Goal: Transaction & Acquisition: Download file/media

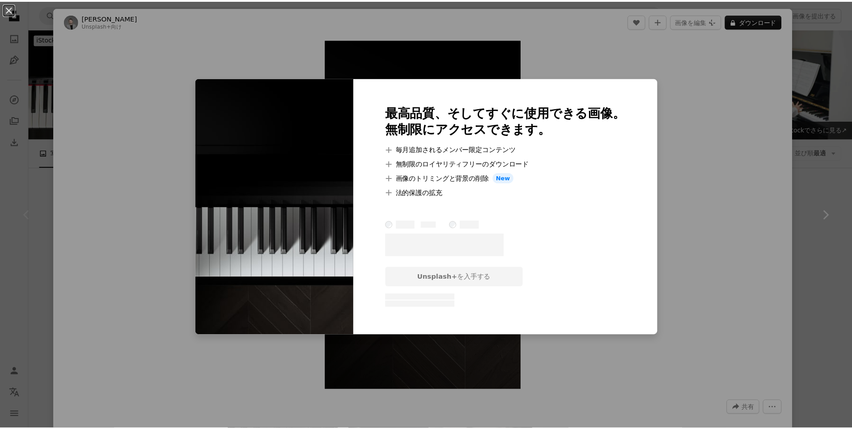
scroll to position [224, 0]
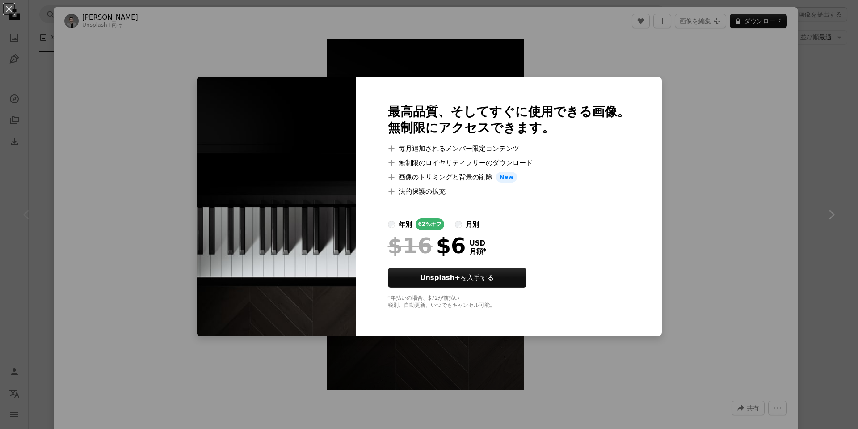
click at [125, 22] on div "An X shape 最高品質、そしてすぐに使用できる画像。 無制限にアクセスできます。 A plus sign 毎月追加されるメンバー限定コンテンツ A p…" at bounding box center [429, 214] width 858 height 429
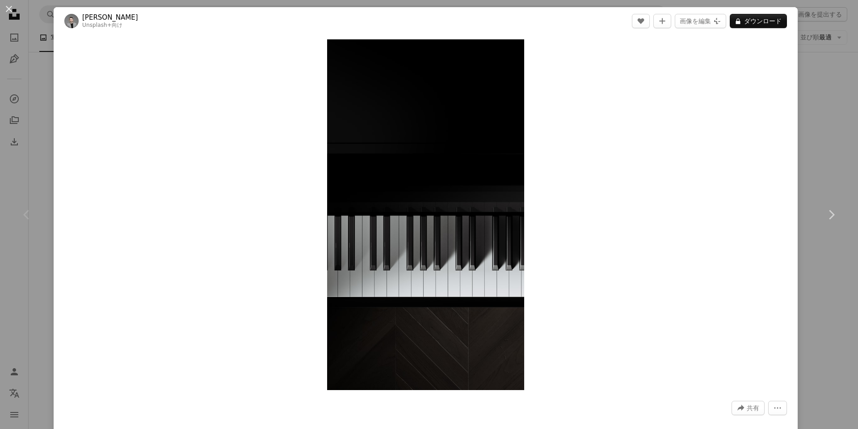
click at [12, 14] on button "An X shape" at bounding box center [9, 9] width 11 height 11
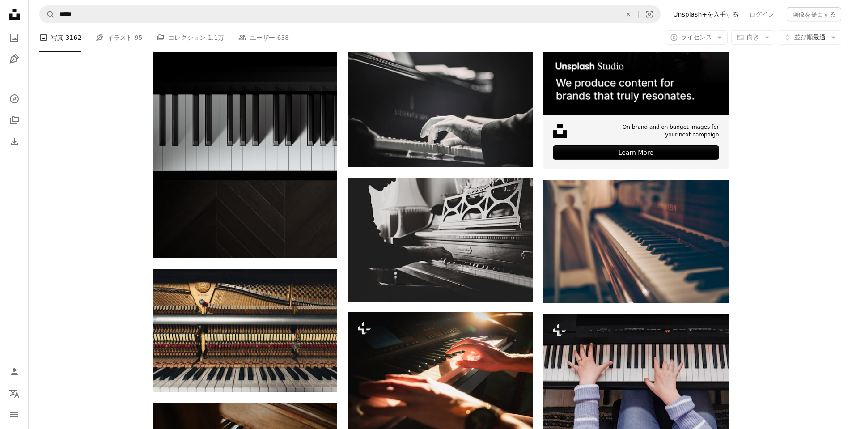
scroll to position [313, 0]
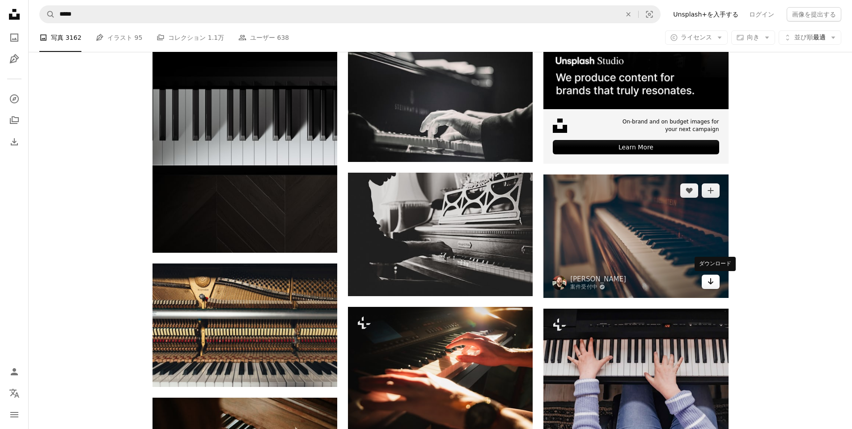
click at [708, 280] on icon "Arrow pointing down" at bounding box center [710, 281] width 7 height 11
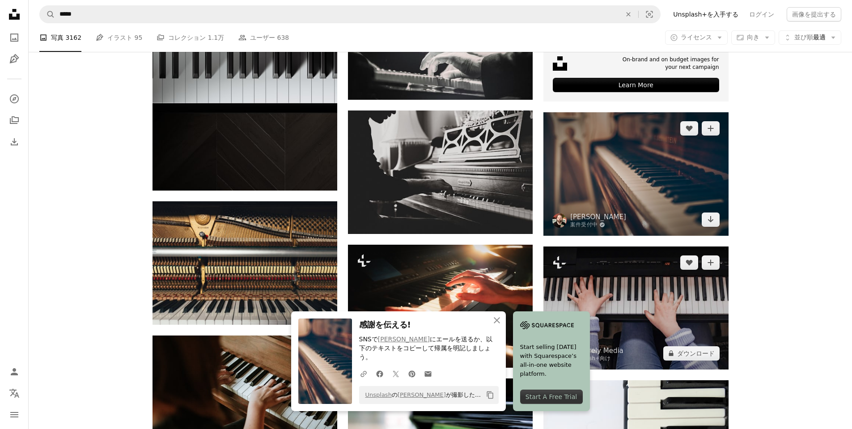
scroll to position [402, 0]
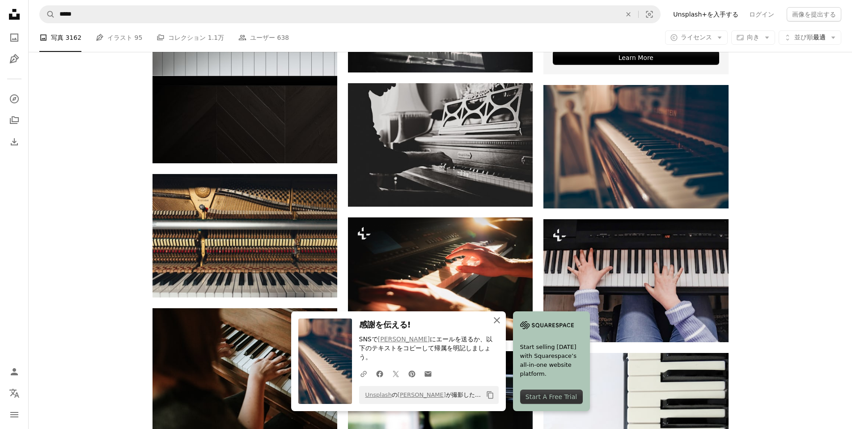
click at [495, 325] on icon "An X shape" at bounding box center [496, 320] width 11 height 11
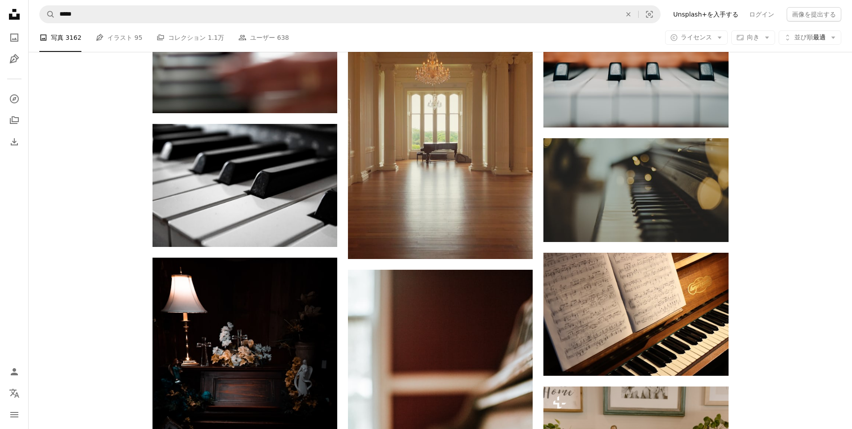
scroll to position [1028, 0]
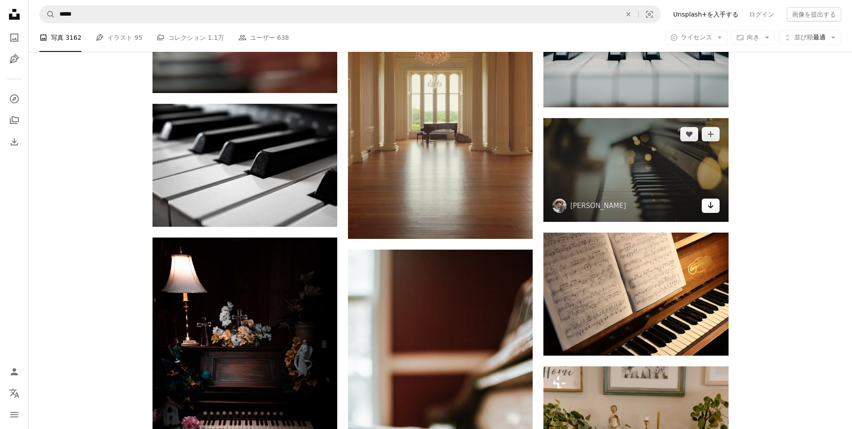
click at [713, 207] on icon "Arrow pointing down" at bounding box center [710, 205] width 7 height 11
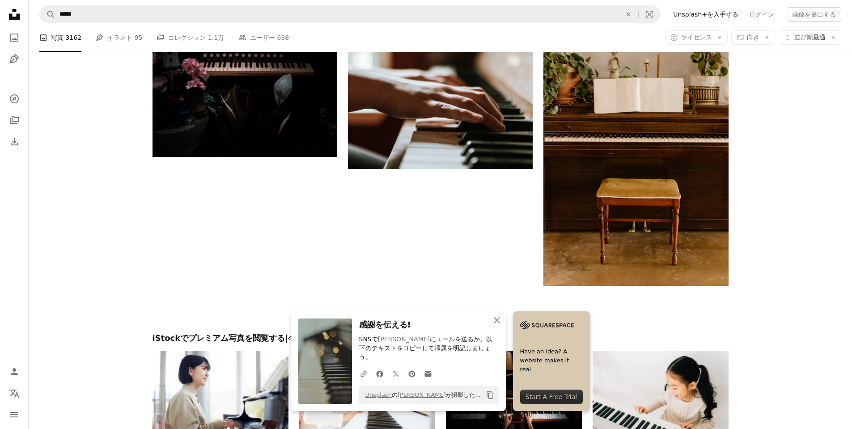
scroll to position [1475, 0]
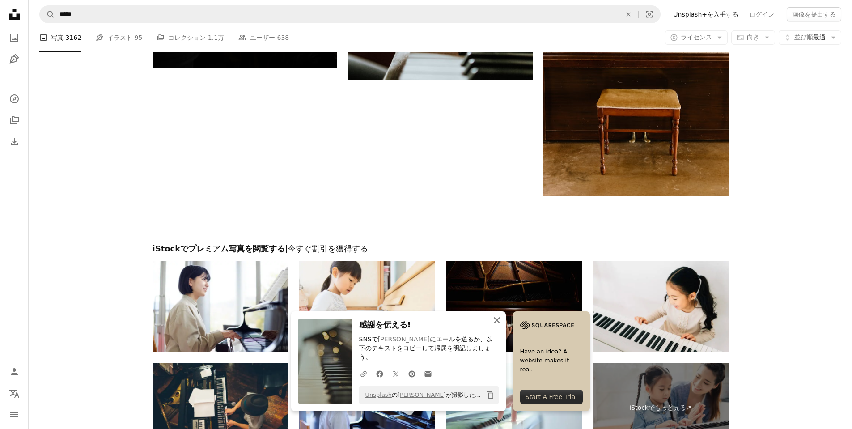
click at [494, 325] on icon "An X shape" at bounding box center [496, 320] width 11 height 11
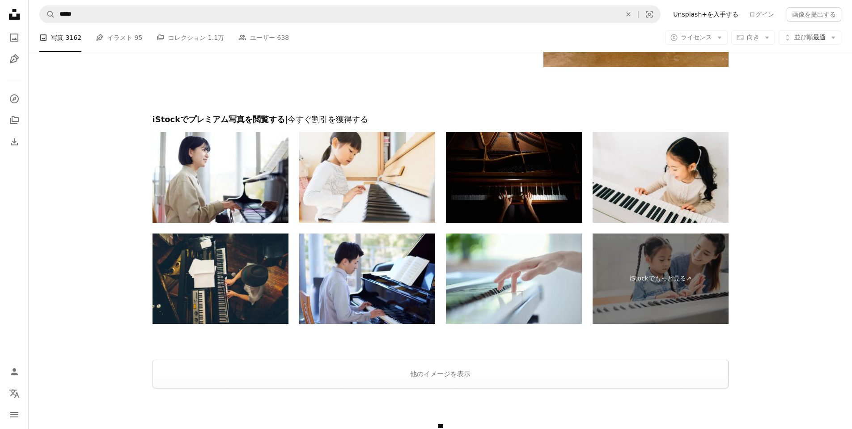
scroll to position [1609, 0]
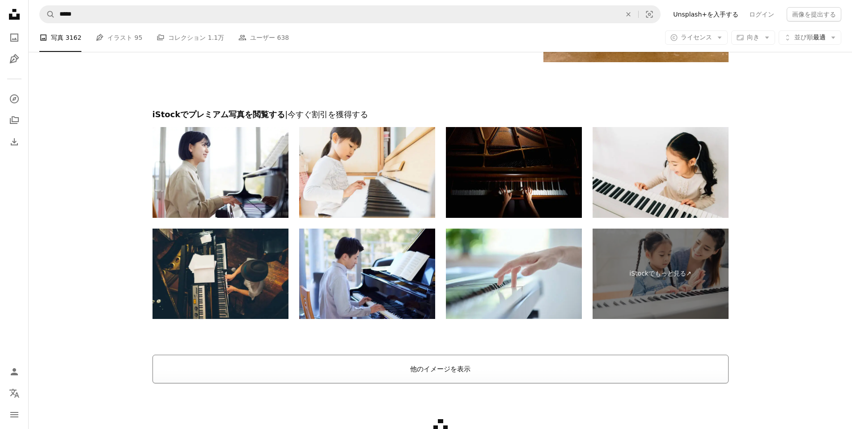
click at [447, 358] on button "他のイメージを表示" at bounding box center [440, 369] width 576 height 29
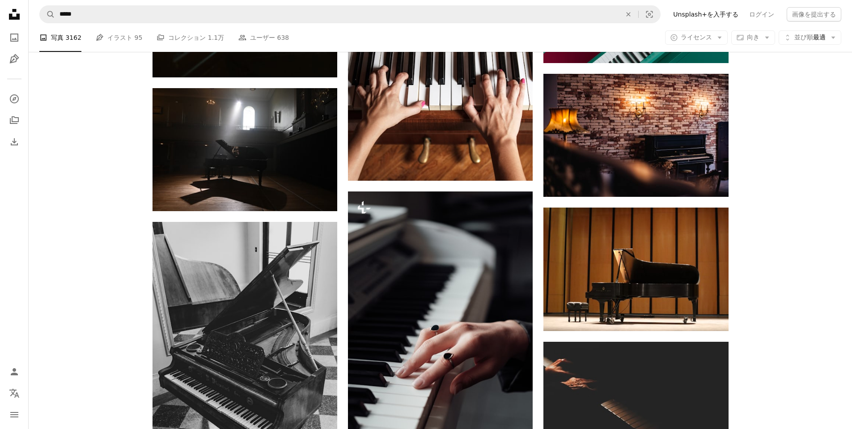
scroll to position [3129, 0]
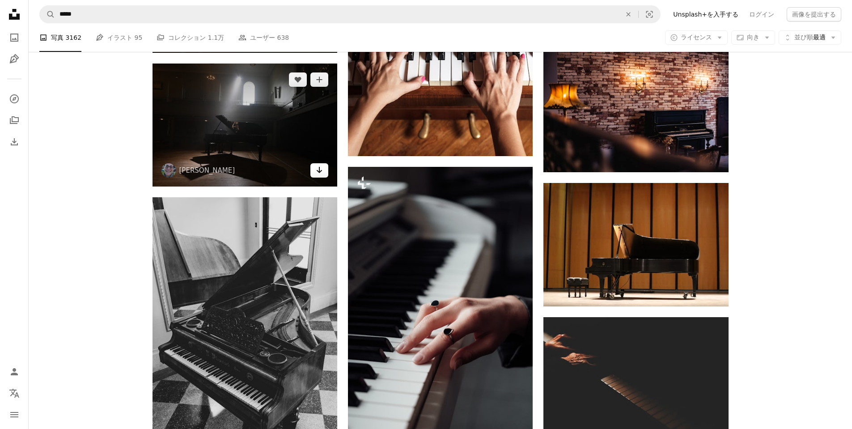
click at [320, 171] on icon "Arrow pointing down" at bounding box center [319, 170] width 7 height 11
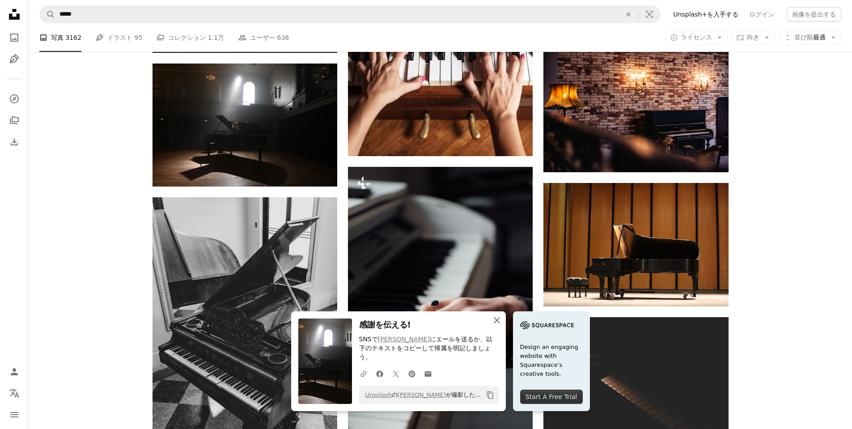
click at [492, 325] on icon "An X shape" at bounding box center [496, 320] width 11 height 11
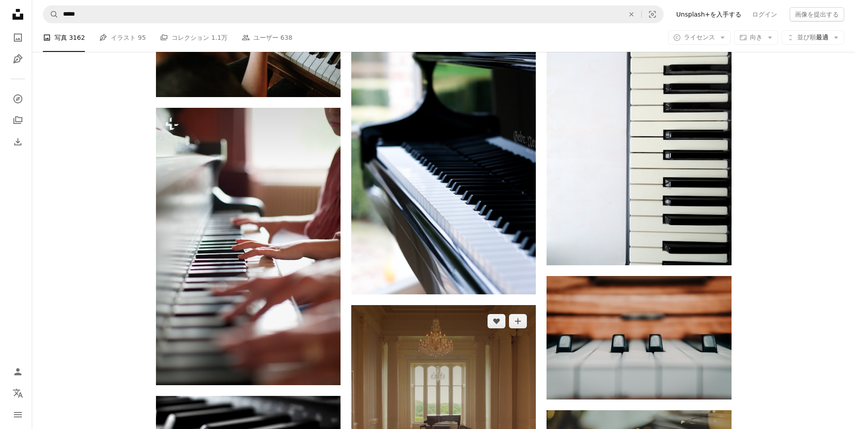
scroll to position [715, 0]
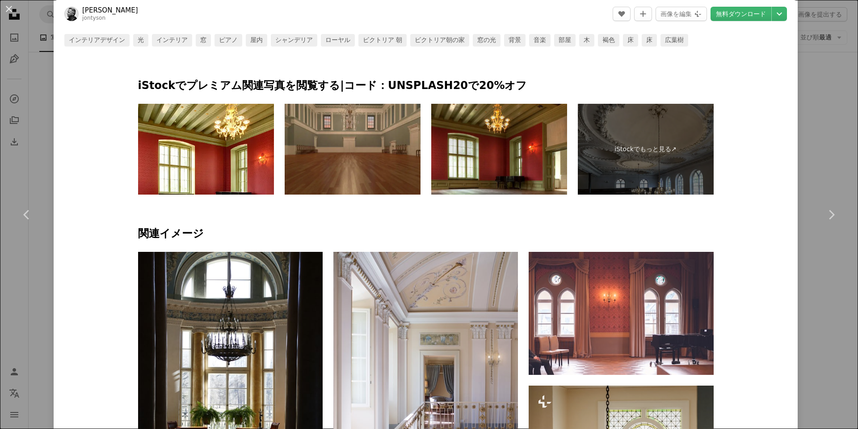
scroll to position [671, 0]
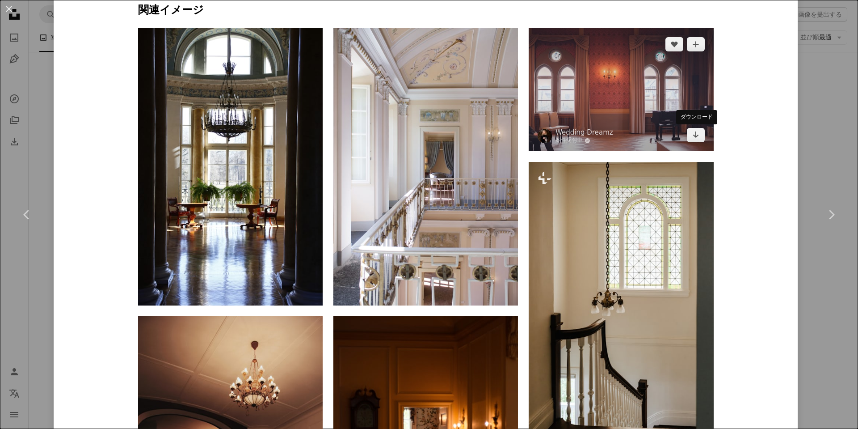
click at [697, 143] on img at bounding box center [621, 89] width 185 height 123
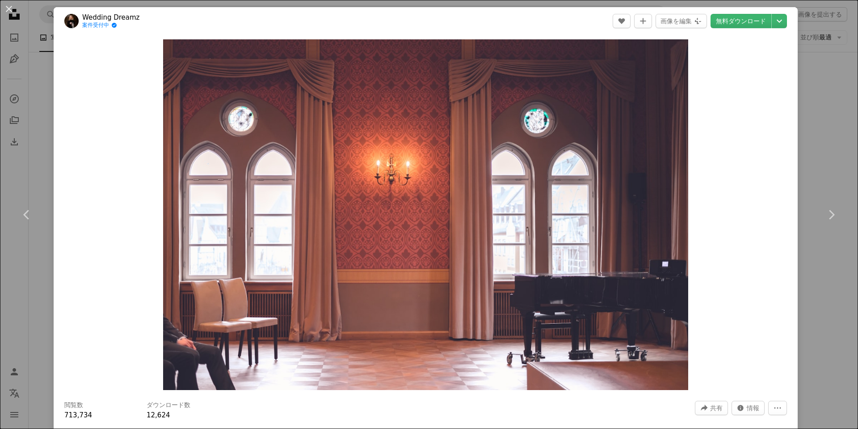
click at [799, 116] on div "An X shape Chevron left Chevron right Wedding Dreamz 案件受付中 A checkmark inside o…" at bounding box center [429, 214] width 858 height 429
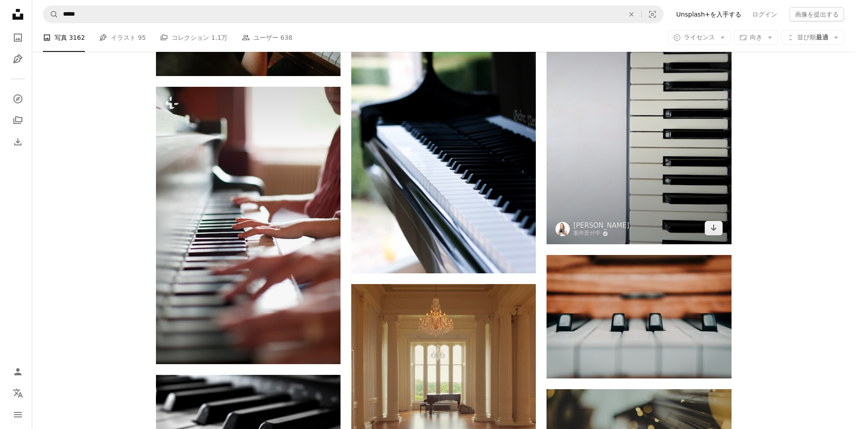
scroll to position [760, 0]
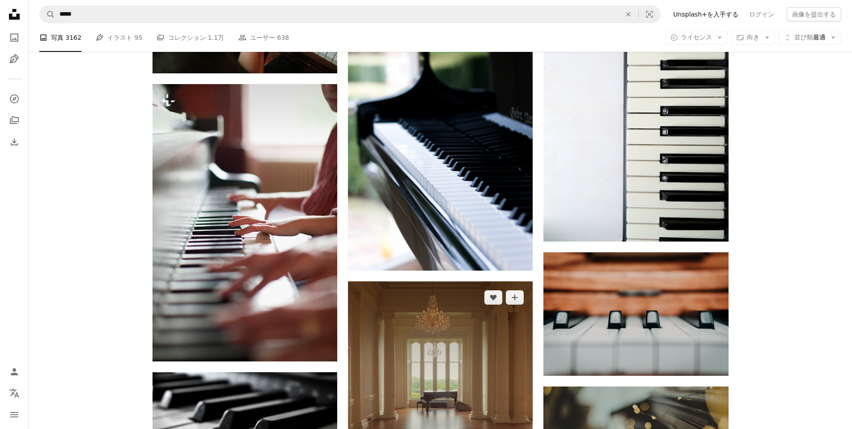
click at [496, 347] on img at bounding box center [440, 393] width 185 height 225
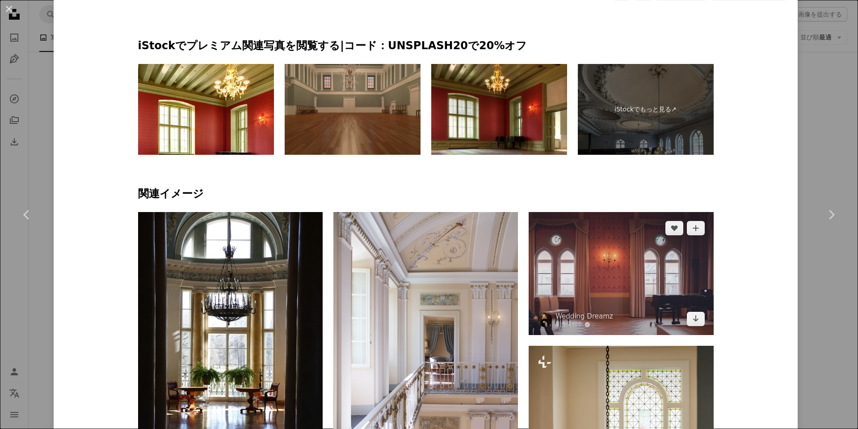
scroll to position [492, 0]
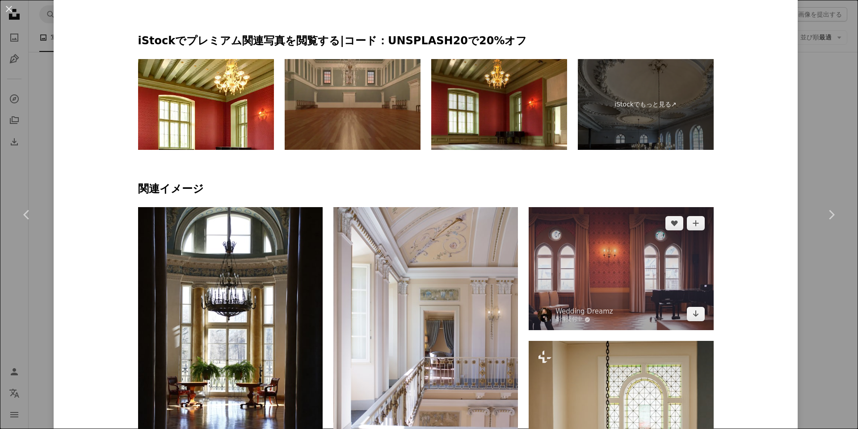
click at [638, 287] on img at bounding box center [621, 268] width 185 height 123
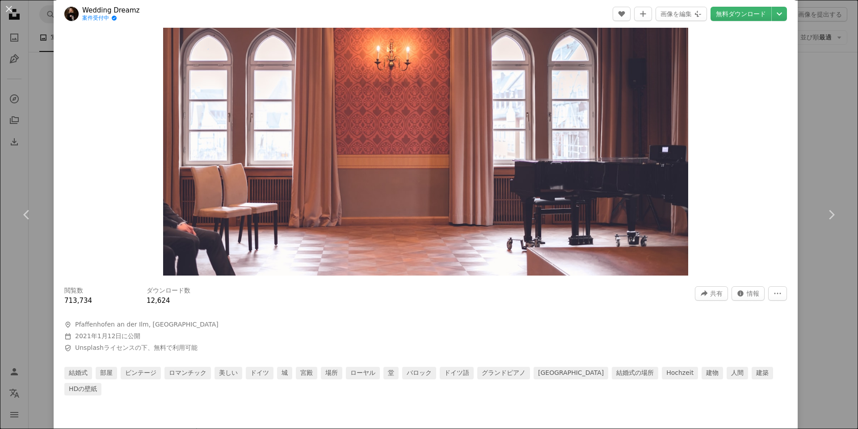
scroll to position [89, 0]
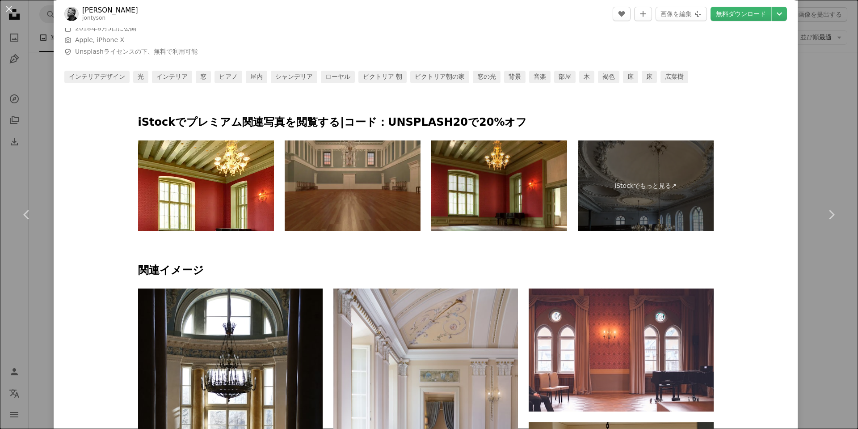
scroll to position [581, 0]
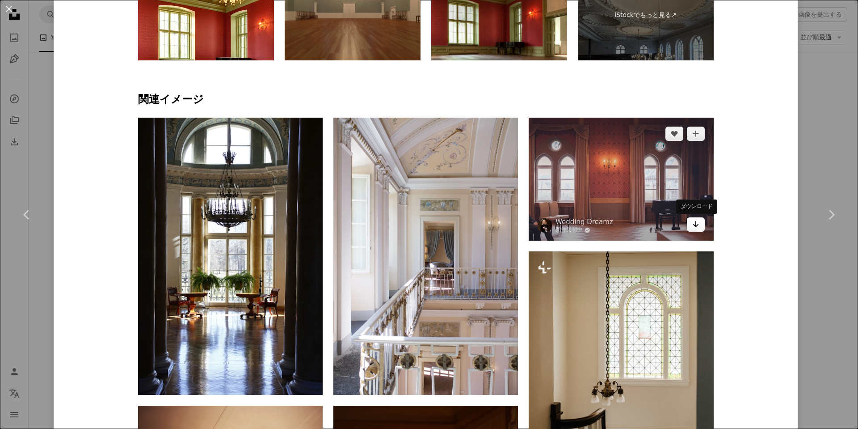
click at [699, 220] on link "Arrow pointing down" at bounding box center [696, 224] width 18 height 14
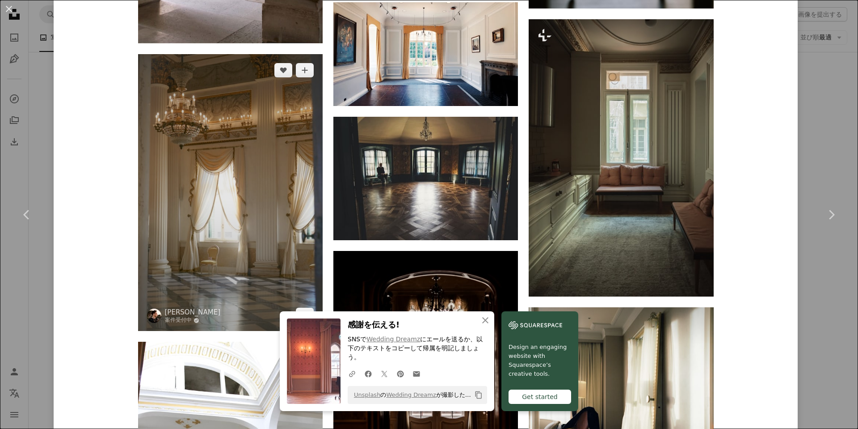
scroll to position [1833, 0]
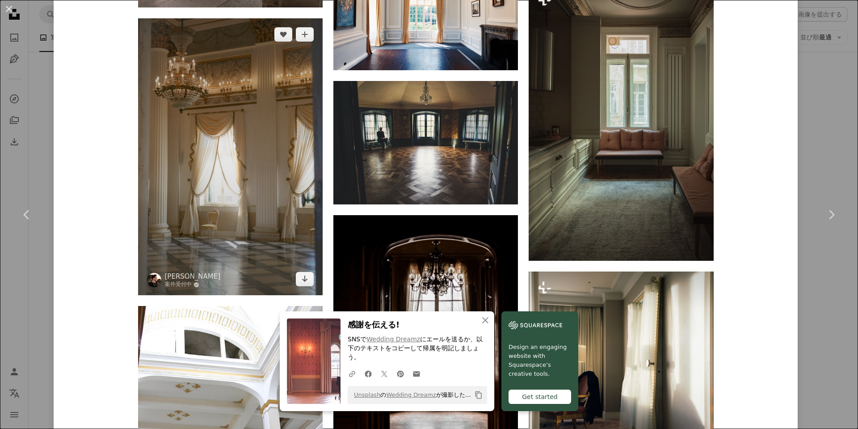
click at [266, 218] on img at bounding box center [230, 156] width 185 height 277
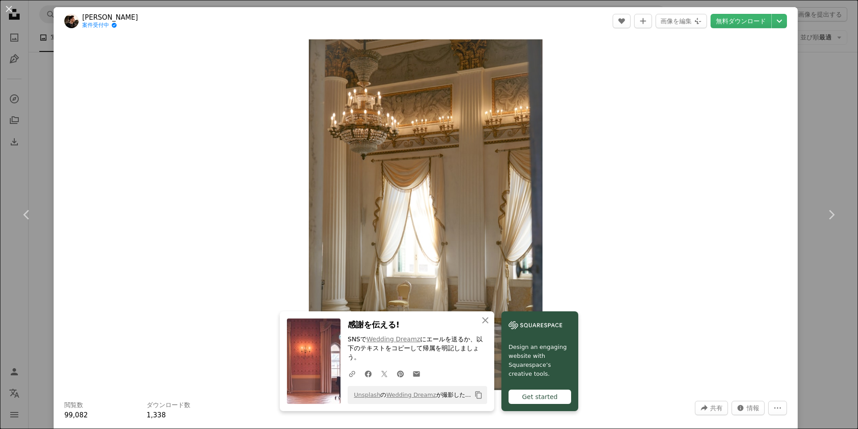
scroll to position [268, 0]
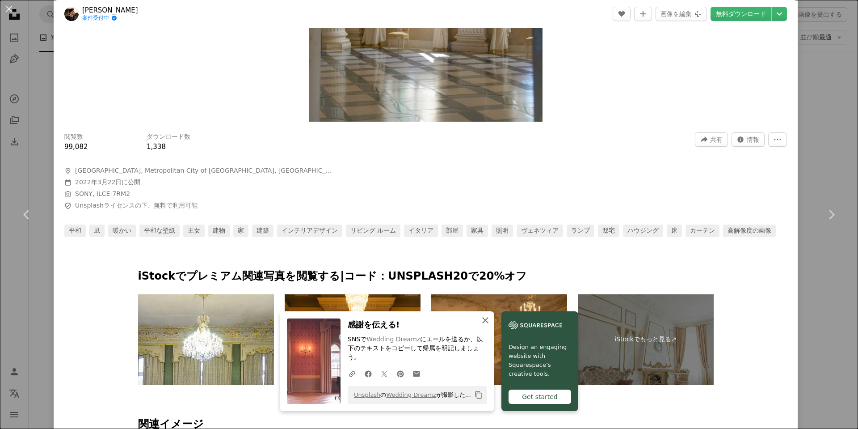
click at [482, 325] on icon "An X shape" at bounding box center [485, 320] width 11 height 11
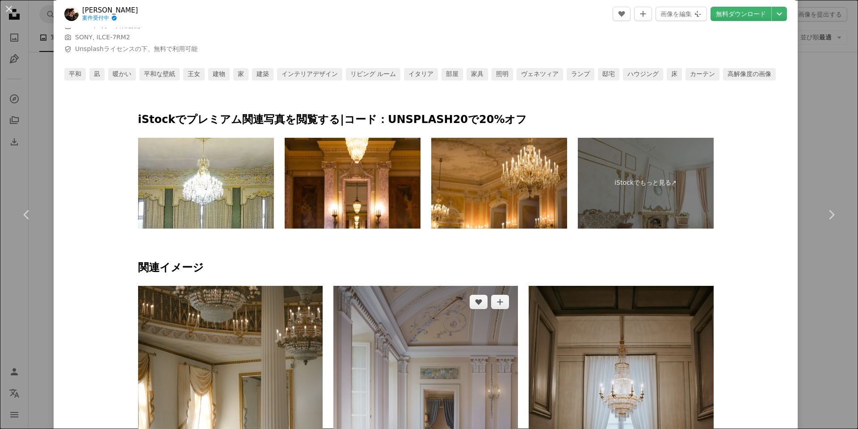
scroll to position [626, 0]
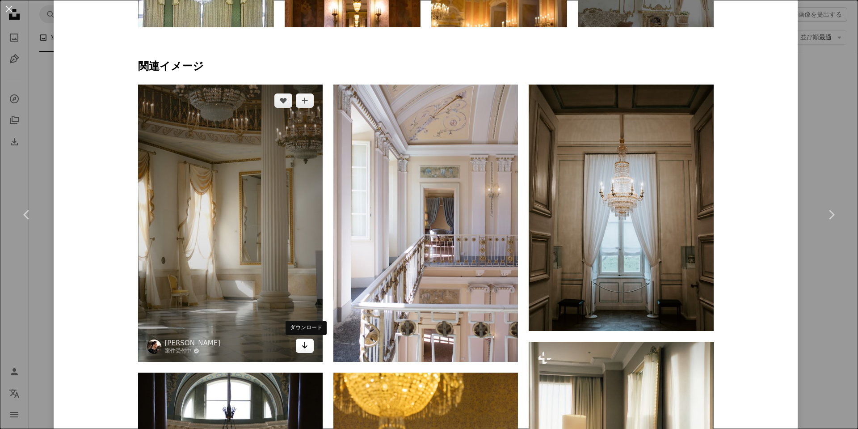
click at [302, 346] on icon "ダウンロード" at bounding box center [305, 345] width 6 height 6
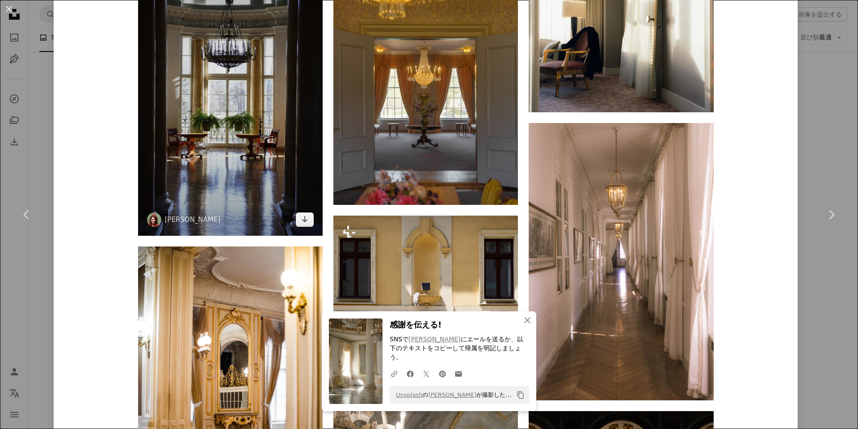
scroll to position [1028, 0]
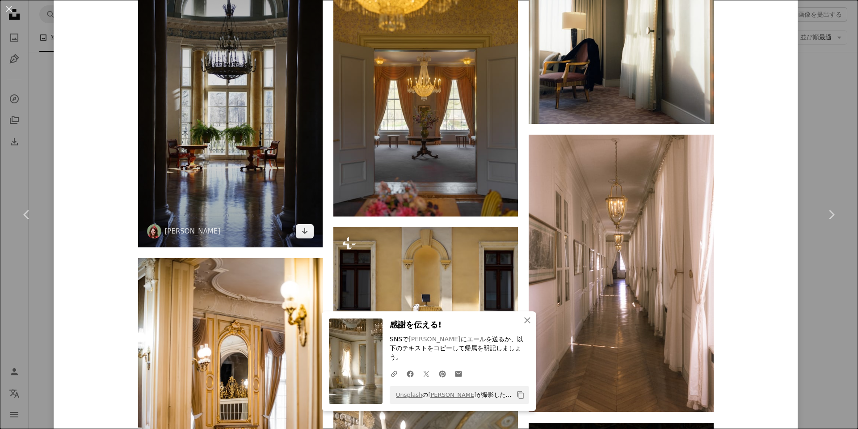
click at [252, 140] on img at bounding box center [230, 108] width 185 height 277
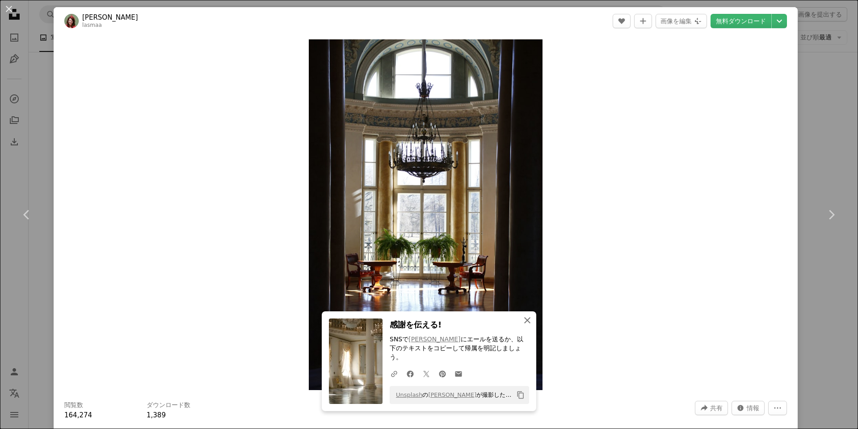
click at [531, 327] on button "An X shape 閉じる" at bounding box center [528, 320] width 18 height 18
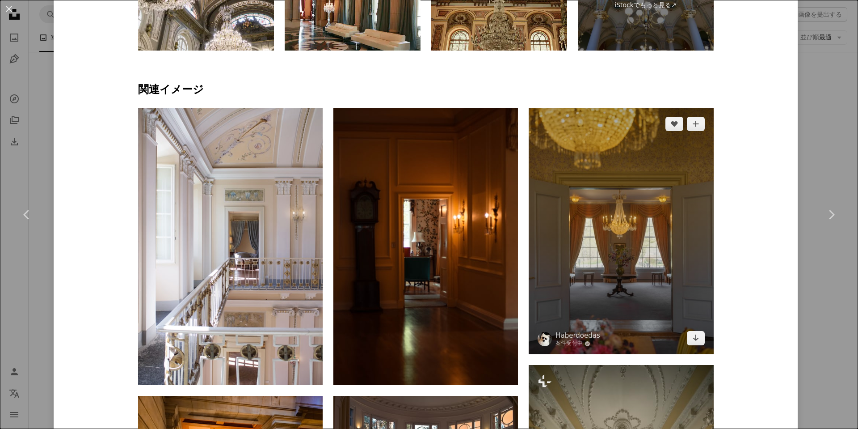
scroll to position [626, 0]
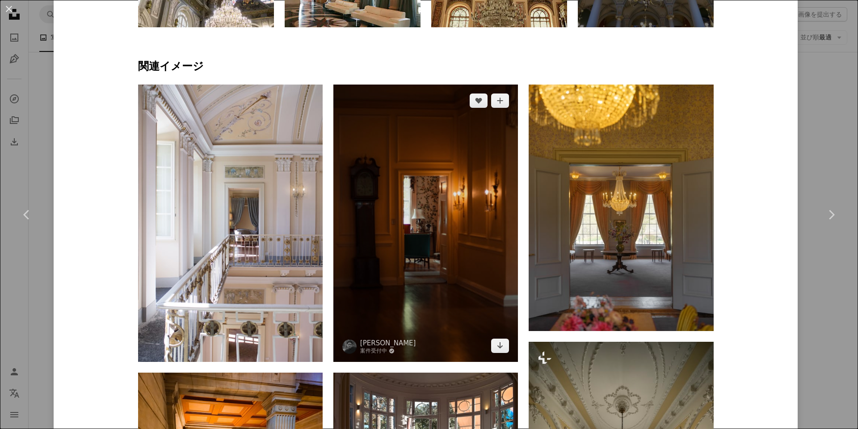
click at [449, 239] on img at bounding box center [426, 222] width 185 height 277
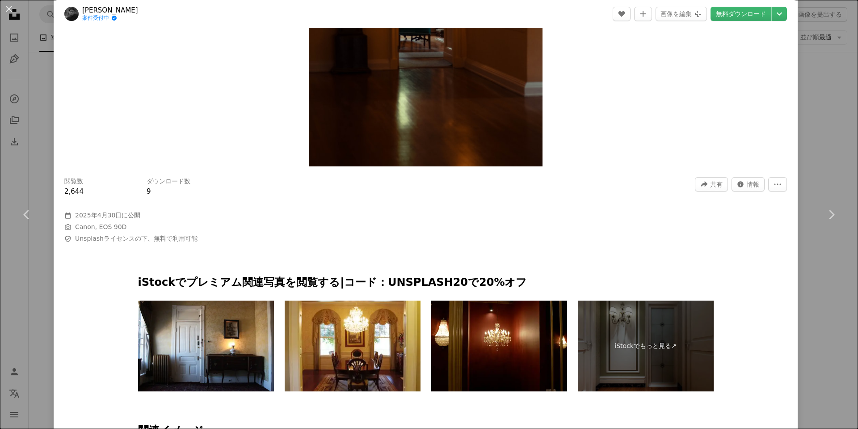
scroll to position [492, 0]
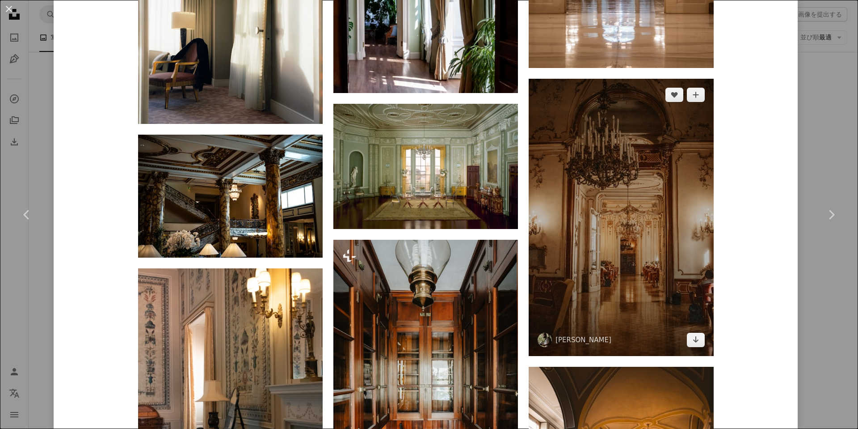
scroll to position [1609, 0]
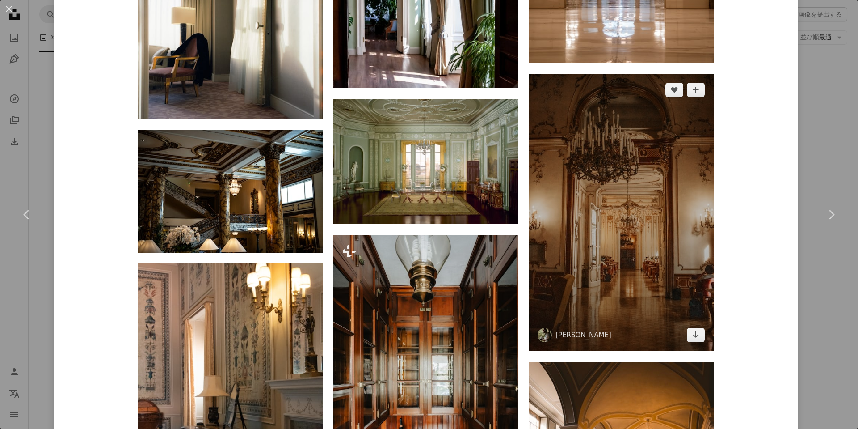
click at [612, 199] on img at bounding box center [621, 212] width 185 height 277
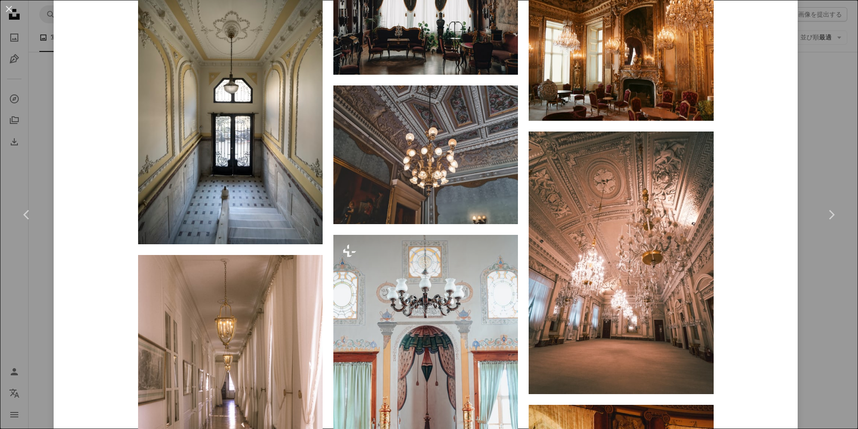
scroll to position [1341, 0]
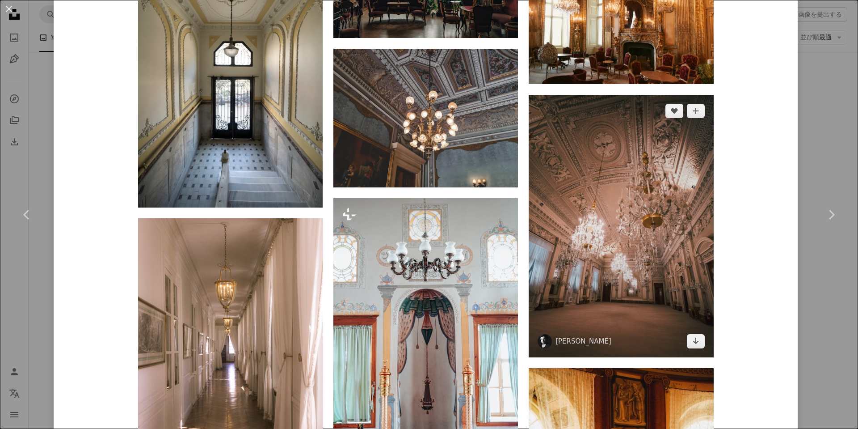
click at [632, 250] on img at bounding box center [621, 226] width 185 height 262
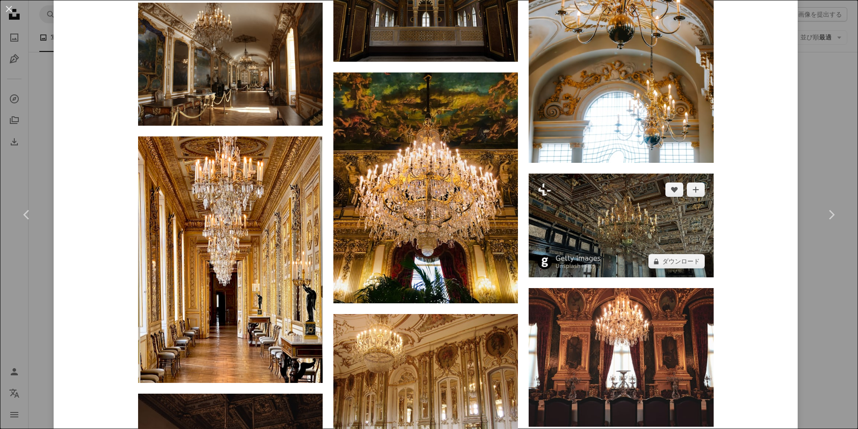
scroll to position [1475, 0]
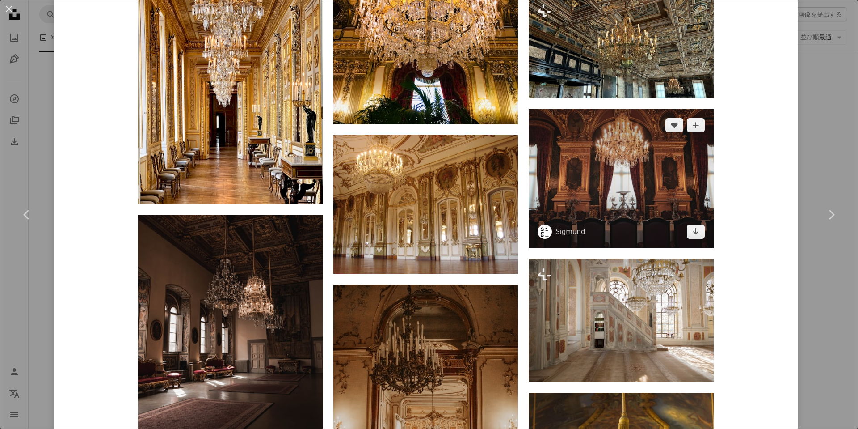
click at [601, 204] on img at bounding box center [621, 178] width 185 height 139
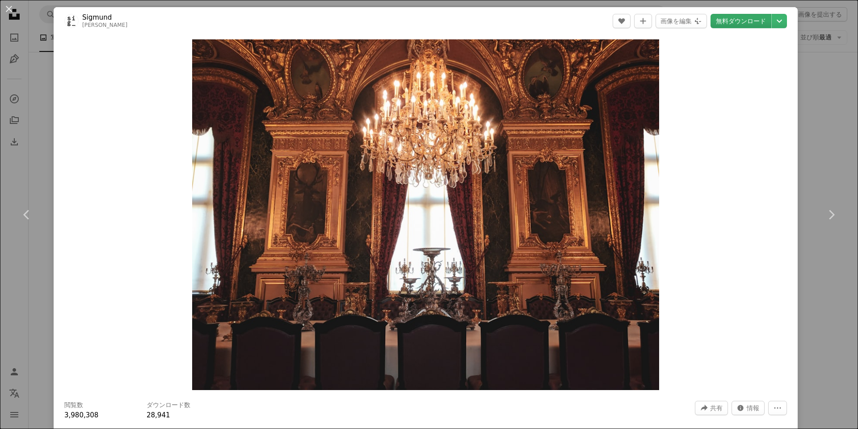
click at [736, 19] on link "無料ダウンロード" at bounding box center [741, 21] width 61 height 14
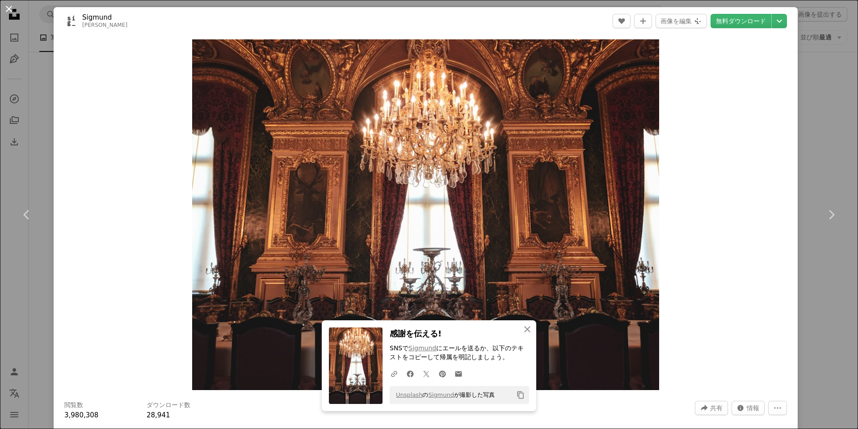
click at [14, 14] on button "An X shape" at bounding box center [9, 9] width 11 height 11
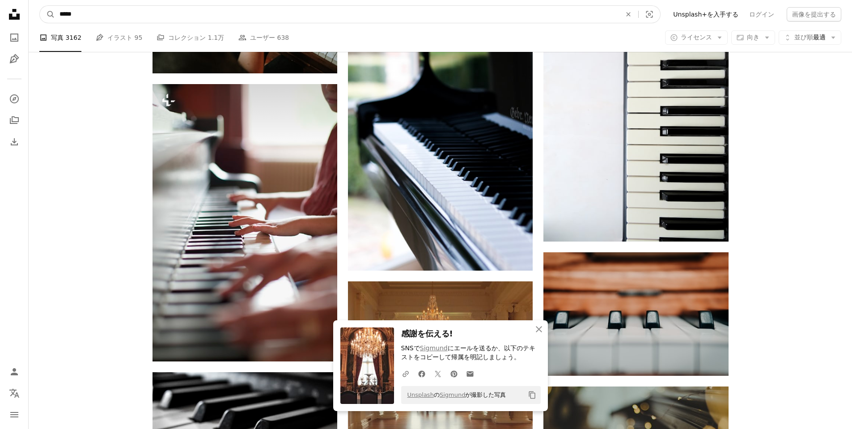
click at [76, 13] on input "*****" at bounding box center [336, 14] width 563 height 17
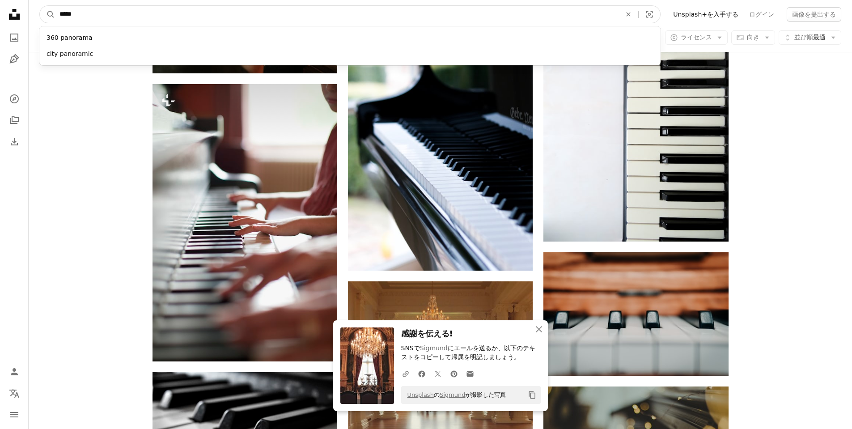
click at [76, 13] on input "*****" at bounding box center [336, 14] width 563 height 17
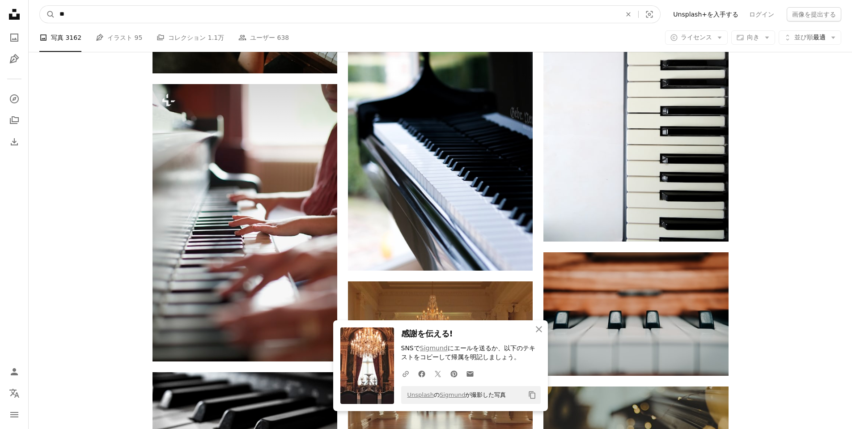
type input "*"
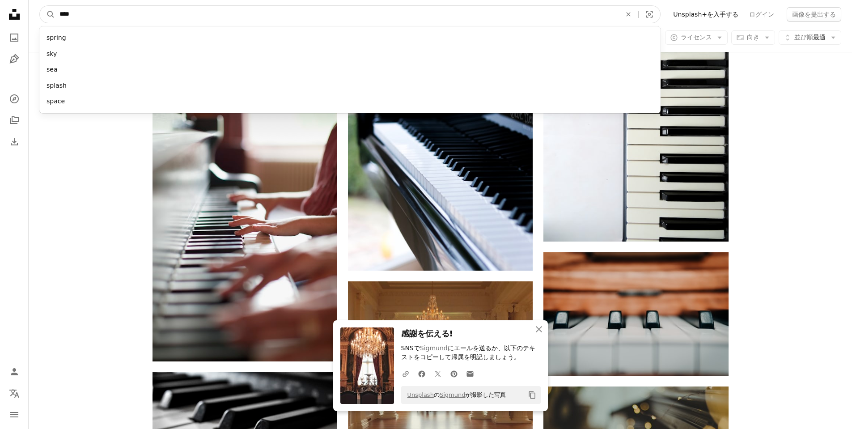
type input "*****"
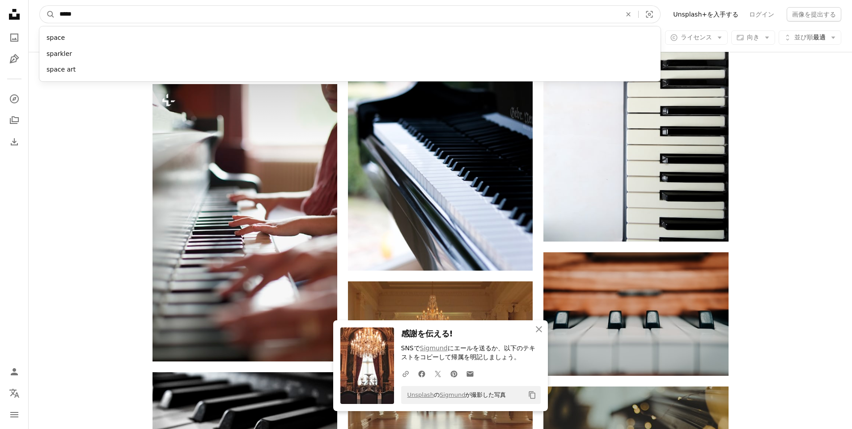
click button "A magnifying glass" at bounding box center [47, 14] width 15 height 17
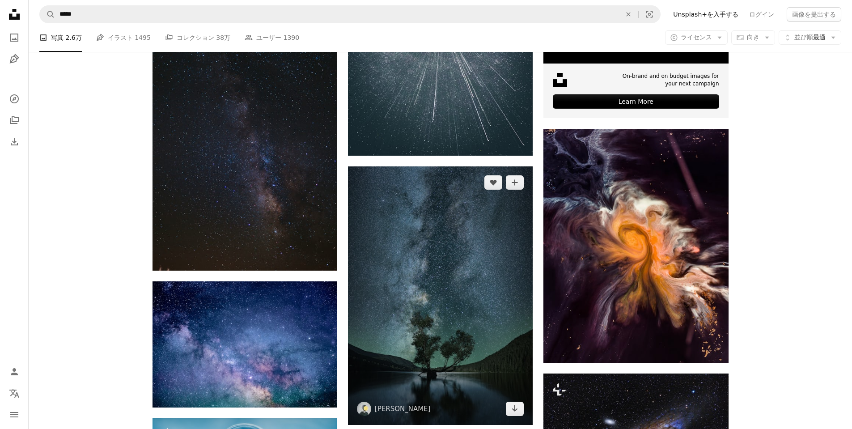
scroll to position [358, 0]
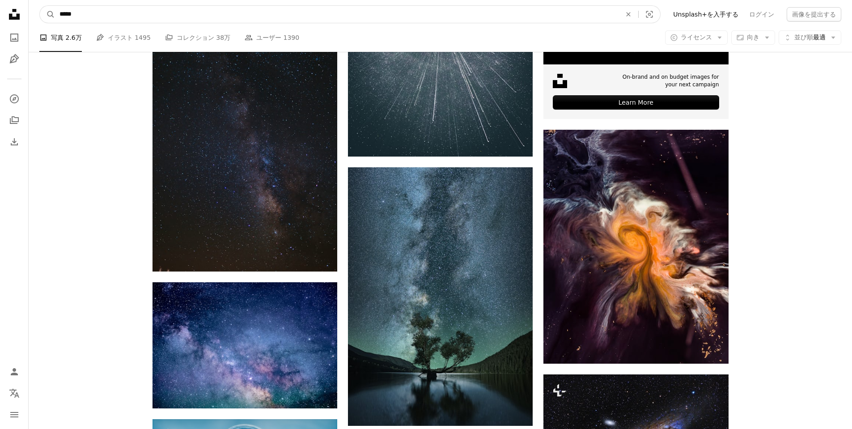
click at [121, 19] on input "*****" at bounding box center [336, 14] width 563 height 17
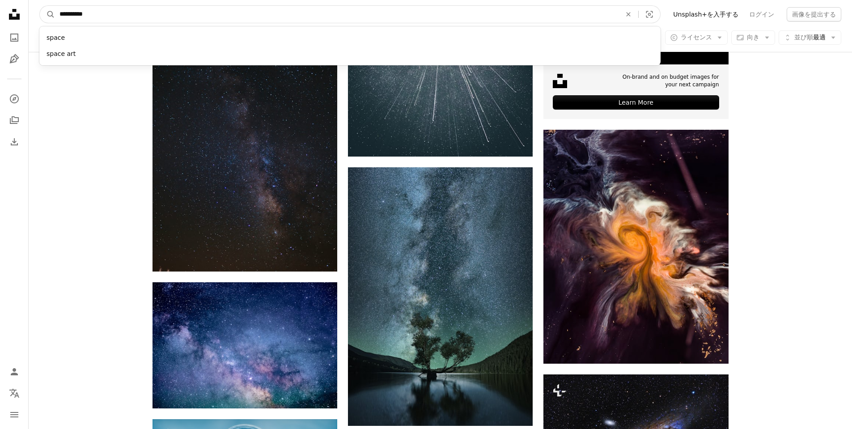
type input "**********"
click button "A magnifying glass" at bounding box center [47, 14] width 15 height 17
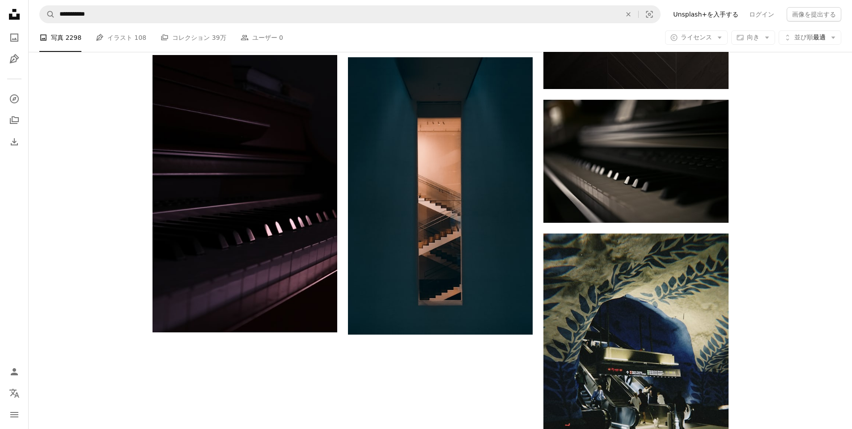
scroll to position [1252, 0]
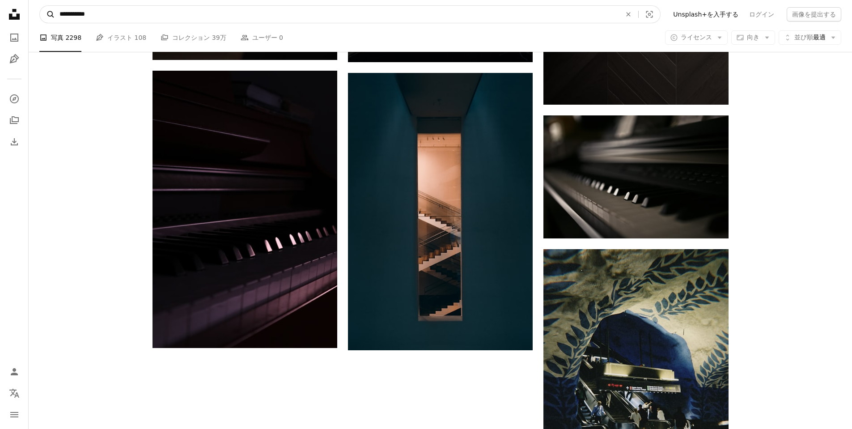
drag, startPoint x: 73, startPoint y: 16, endPoint x: 43, endPoint y: 14, distance: 29.5
click at [43, 14] on form "**********" at bounding box center [349, 14] width 621 height 18
type input "**********"
click button "A magnifying glass" at bounding box center [47, 14] width 15 height 17
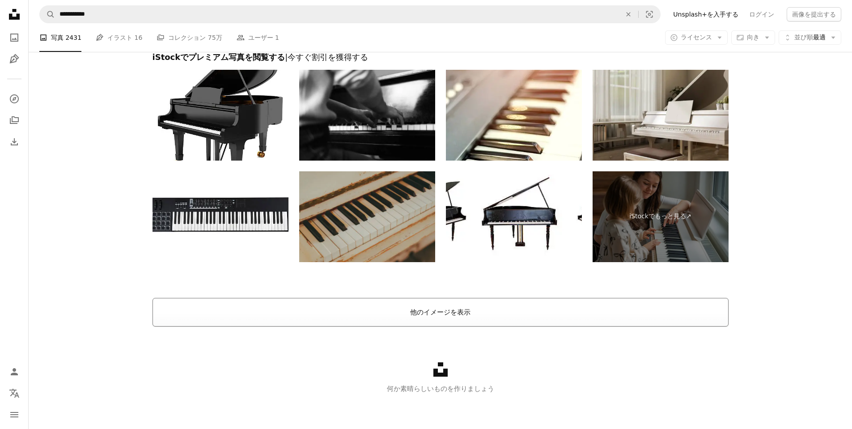
click at [461, 310] on button "他のイメージを表示" at bounding box center [440, 312] width 576 height 29
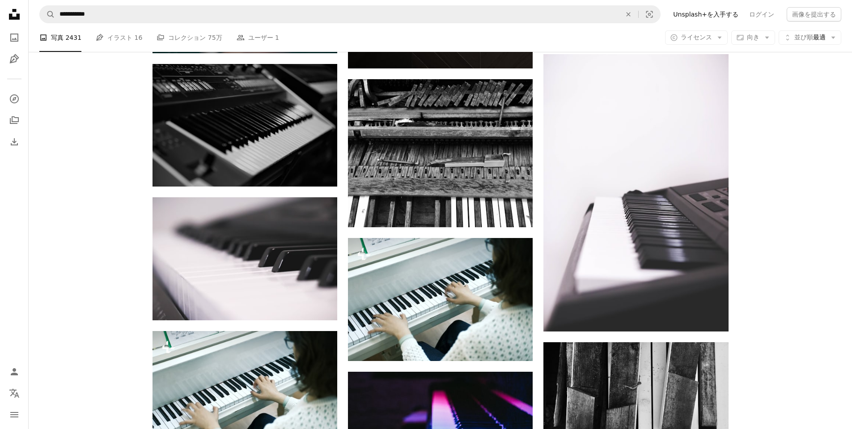
scroll to position [3732, 0]
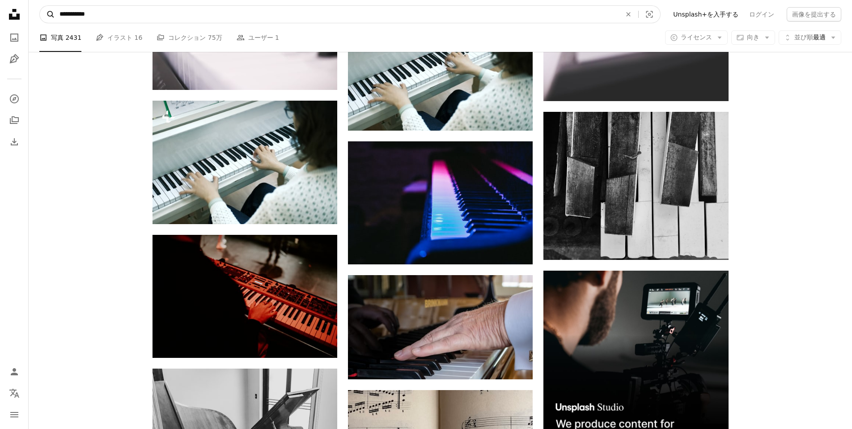
drag, startPoint x: 73, startPoint y: 17, endPoint x: 54, endPoint y: 17, distance: 19.2
click at [54, 17] on form "**********" at bounding box center [349, 14] width 621 height 18
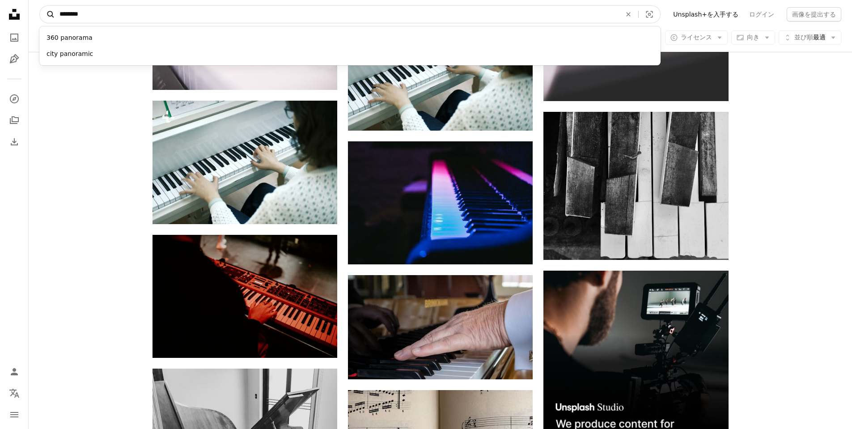
type input "*********"
click button "A magnifying glass" at bounding box center [47, 14] width 15 height 17
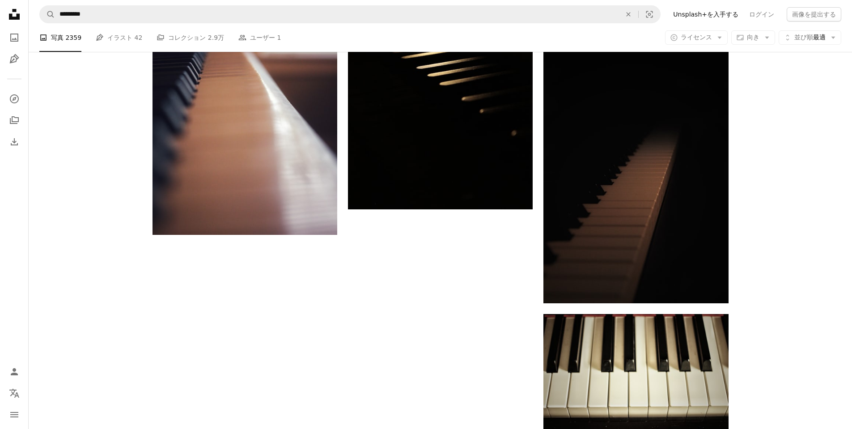
scroll to position [1431, 0]
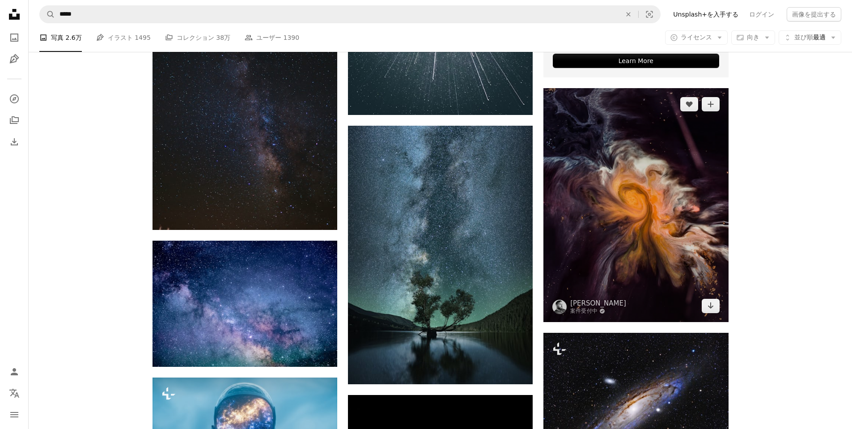
scroll to position [402, 0]
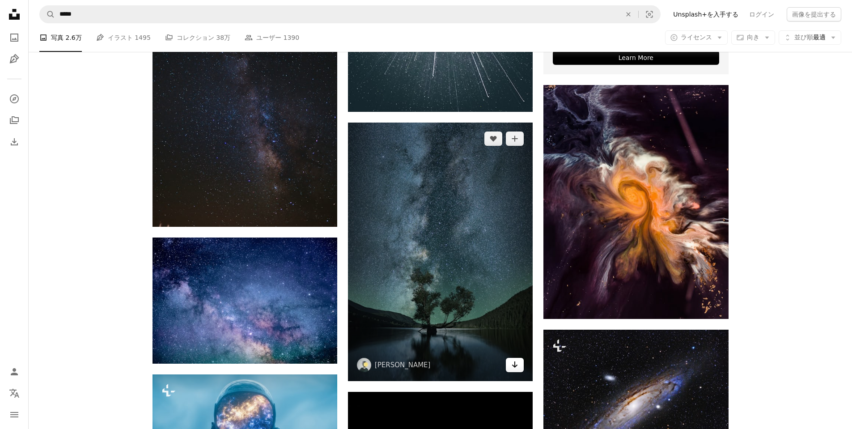
click at [515, 368] on icon "Arrow pointing down" at bounding box center [514, 364] width 7 height 11
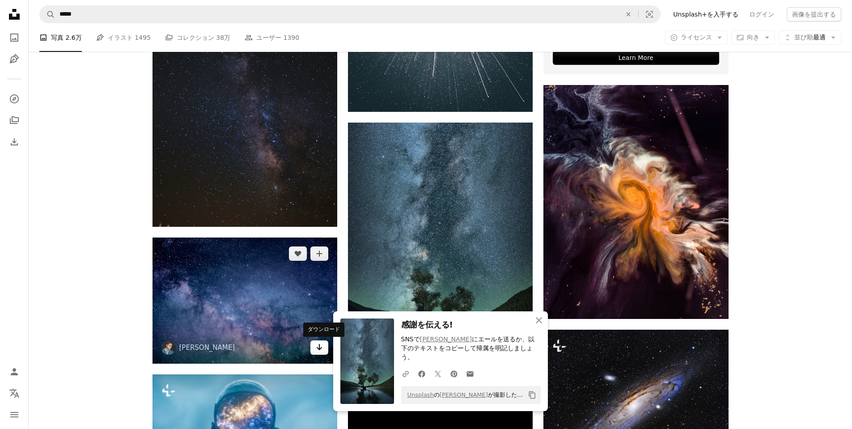
click at [316, 348] on icon "Arrow pointing down" at bounding box center [319, 347] width 7 height 11
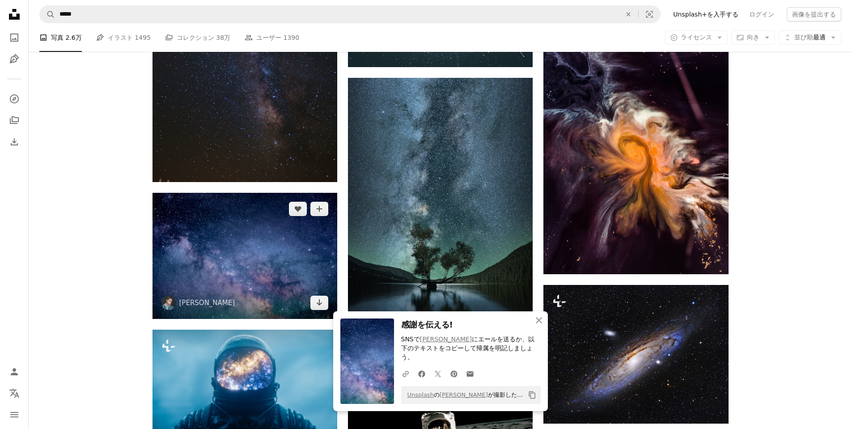
scroll to position [760, 0]
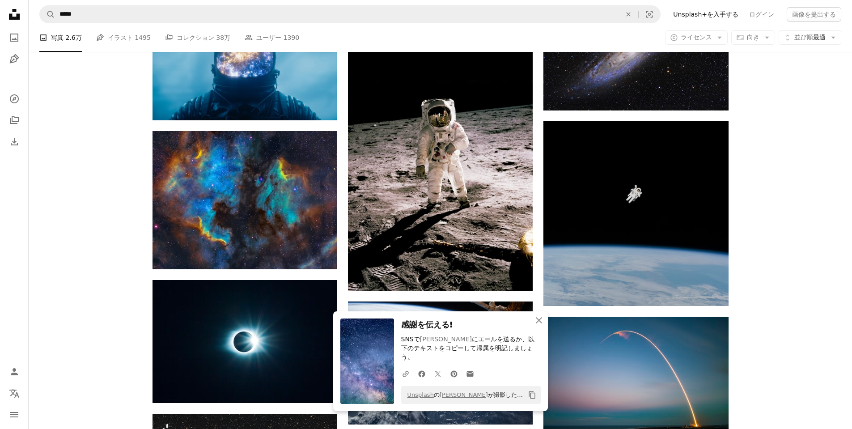
click at [814, 248] on div "Plus sign for Unsplash+ A heart A plus sign [PERSON_NAME] Unsplash+ 向け A lock ダ…" at bounding box center [440, 258] width 823 height 1562
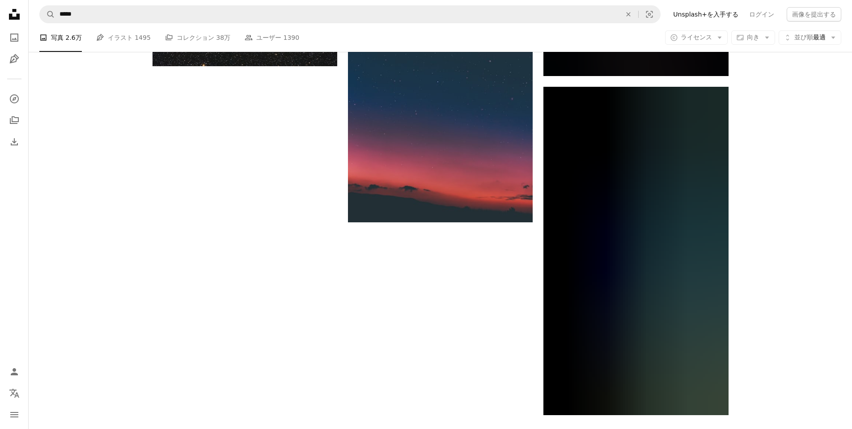
scroll to position [1386, 0]
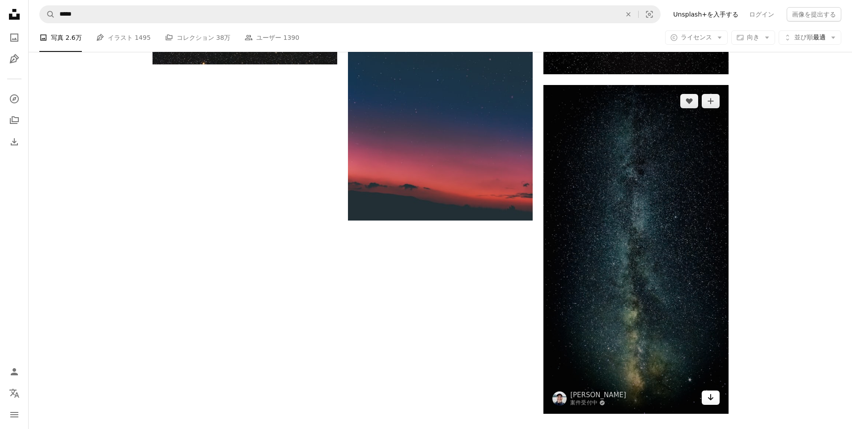
click at [714, 395] on link "Arrow pointing down" at bounding box center [710, 397] width 18 height 14
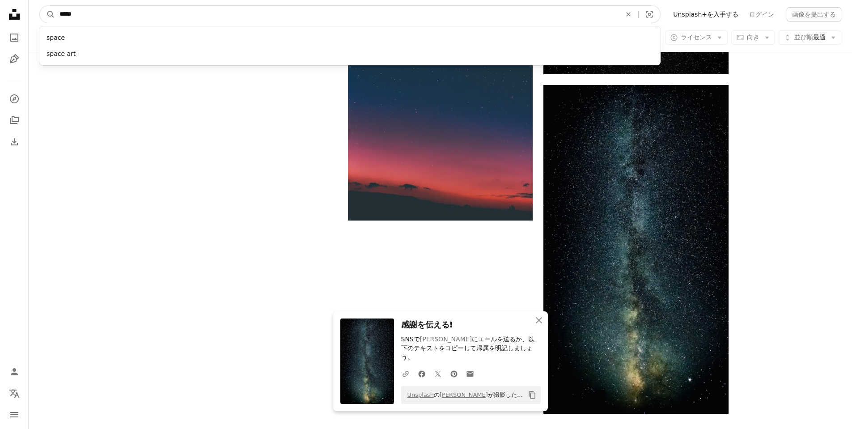
drag, startPoint x: 203, startPoint y: 18, endPoint x: 0, endPoint y: 29, distance: 203.2
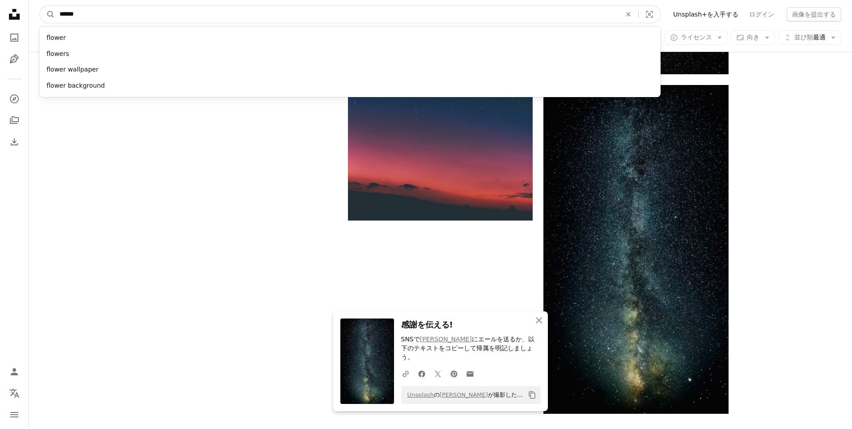
type input "******"
click at [40, 6] on button "A magnifying glass" at bounding box center [47, 14] width 15 height 17
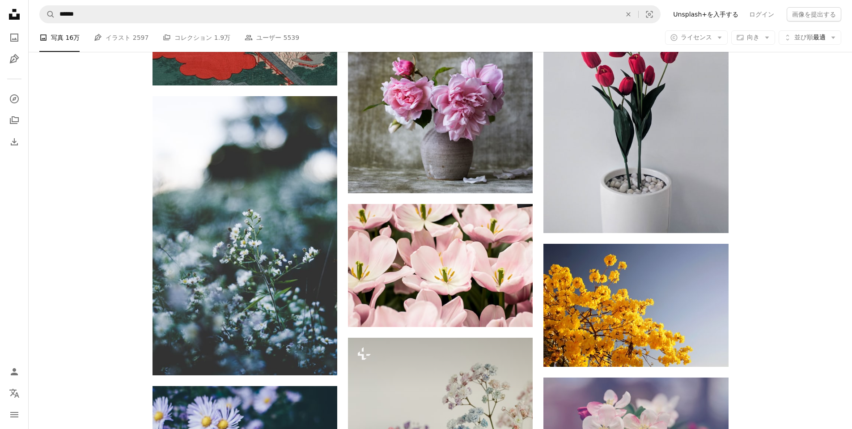
scroll to position [6125, 0]
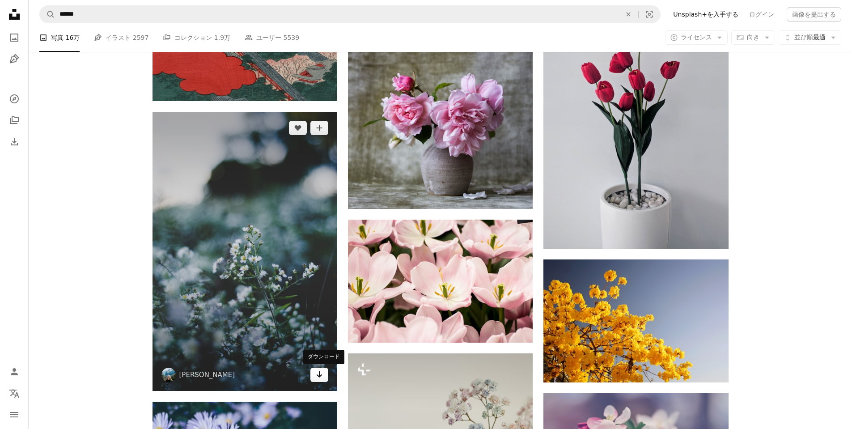
click at [318, 372] on icon "Arrow pointing down" at bounding box center [319, 374] width 7 height 11
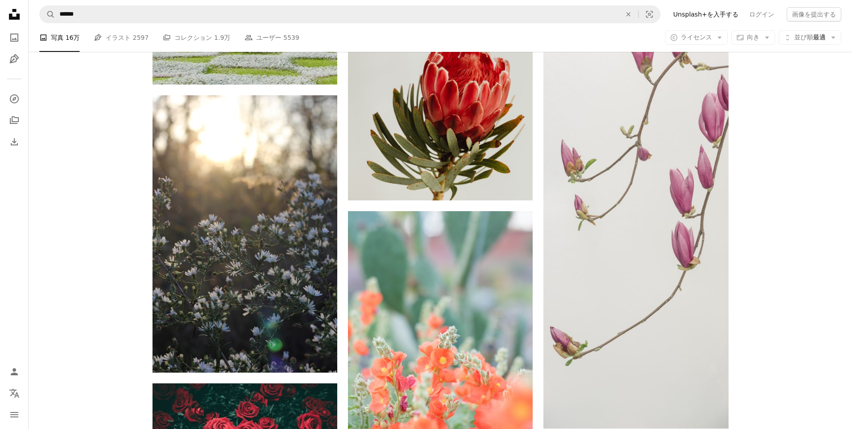
scroll to position [7108, 0]
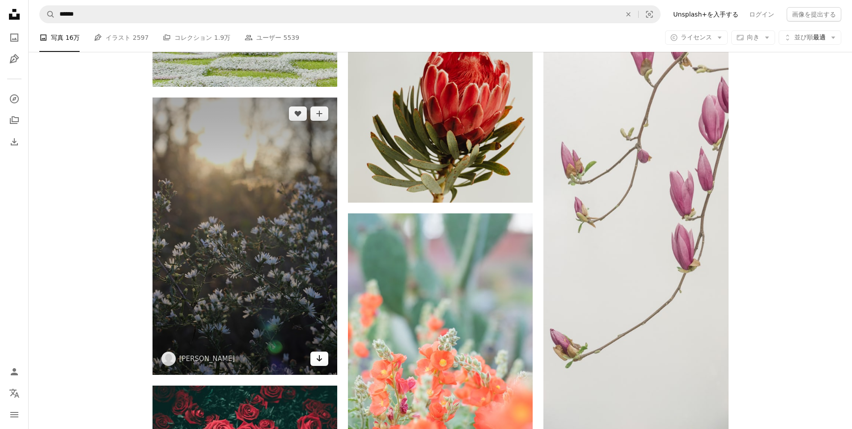
click at [320, 358] on icon "Arrow pointing down" at bounding box center [319, 358] width 7 height 11
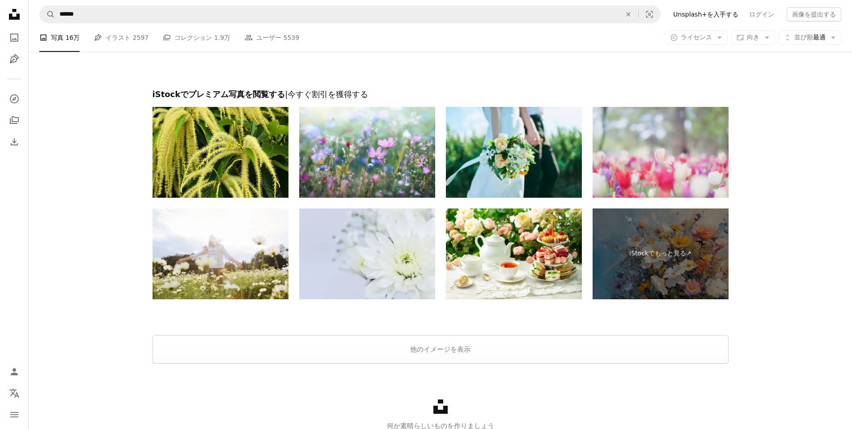
scroll to position [8405, 0]
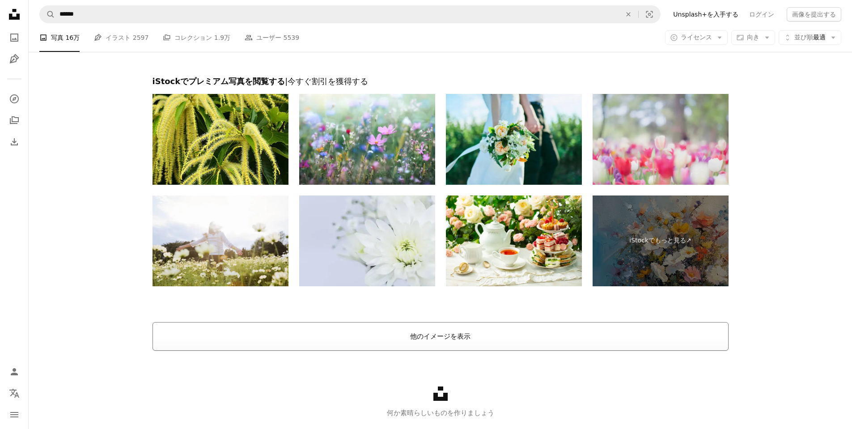
click at [621, 336] on button "他のイメージを表示" at bounding box center [440, 336] width 576 height 29
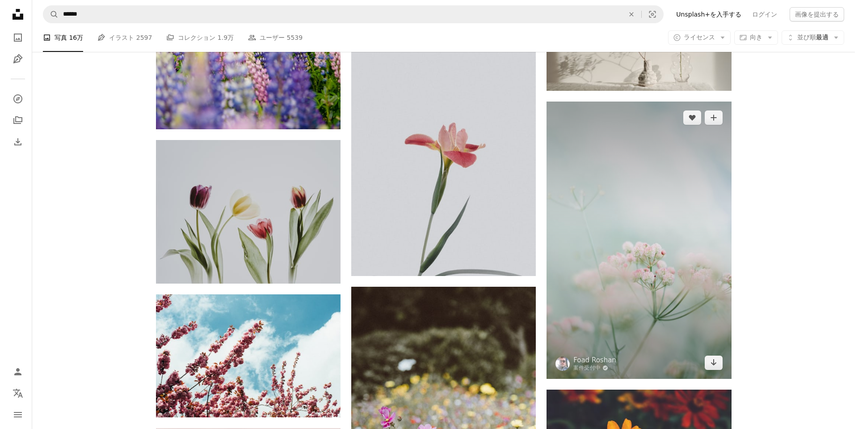
scroll to position [10729, 0]
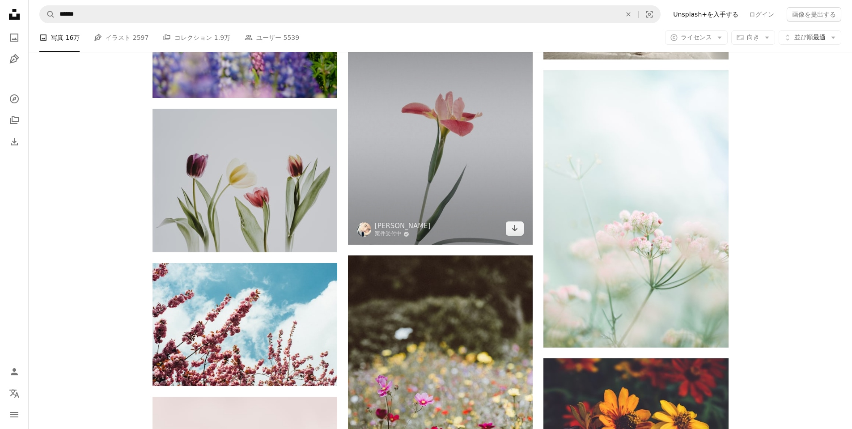
click at [437, 188] on img at bounding box center [440, 129] width 185 height 231
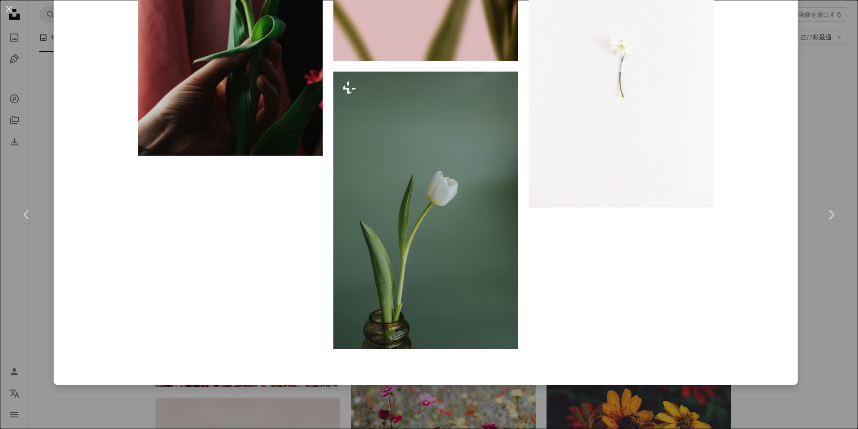
scroll to position [5394, 0]
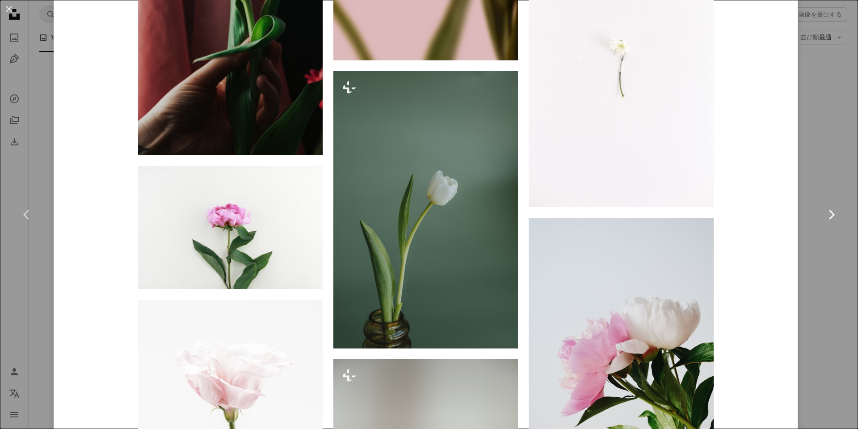
click at [833, 249] on link "Chevron right" at bounding box center [832, 215] width 54 height 86
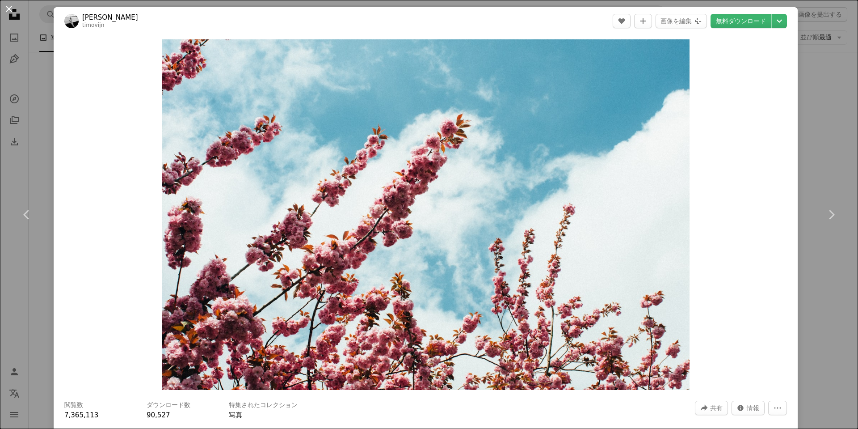
click at [12, 13] on button "An X shape" at bounding box center [9, 9] width 11 height 11
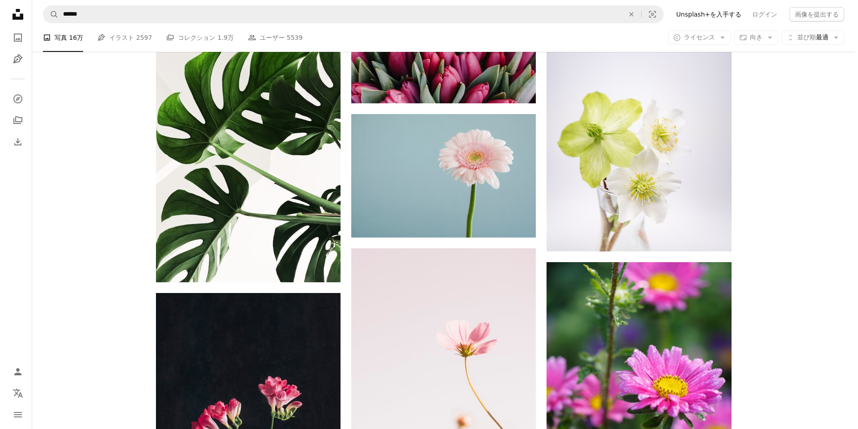
scroll to position [12339, 0]
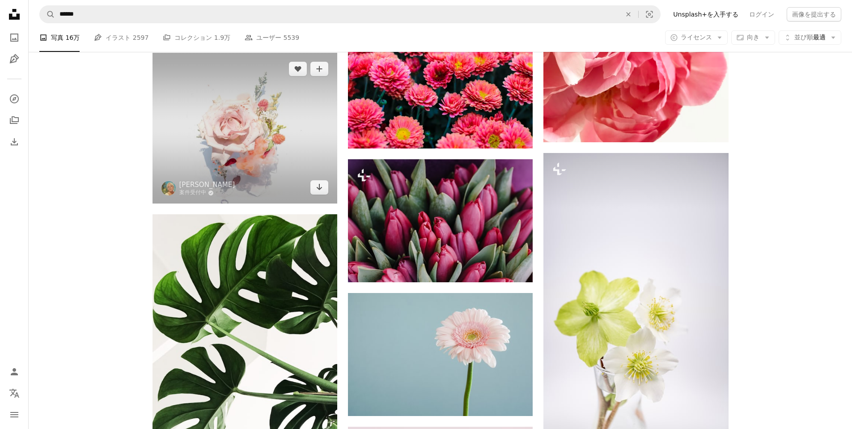
click at [263, 160] on img at bounding box center [244, 128] width 185 height 151
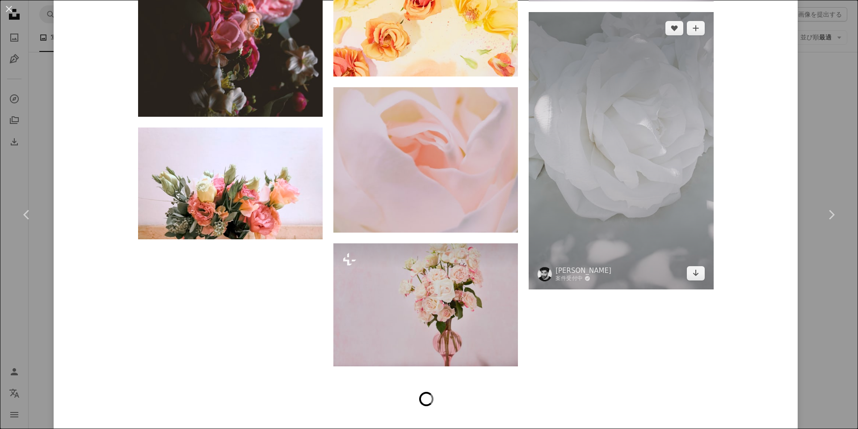
scroll to position [3219, 0]
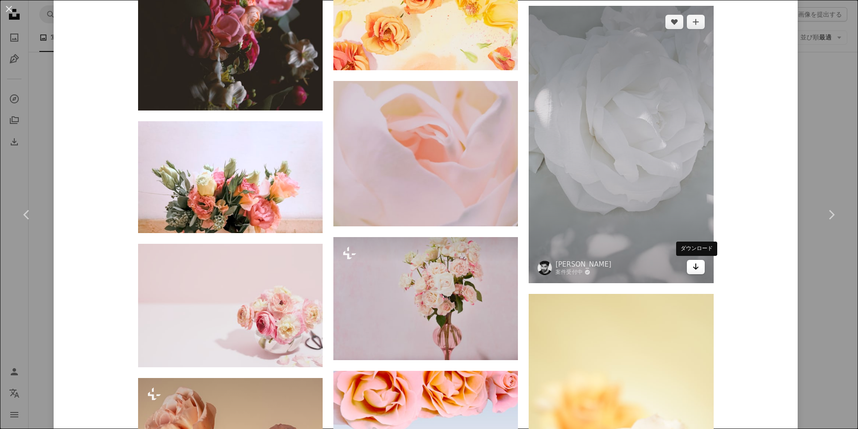
click at [694, 269] on icon "Arrow pointing down" at bounding box center [695, 266] width 7 height 11
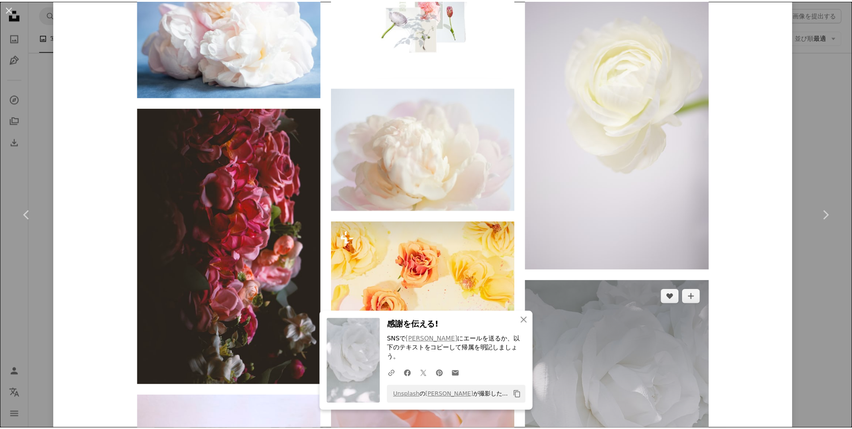
scroll to position [2906, 0]
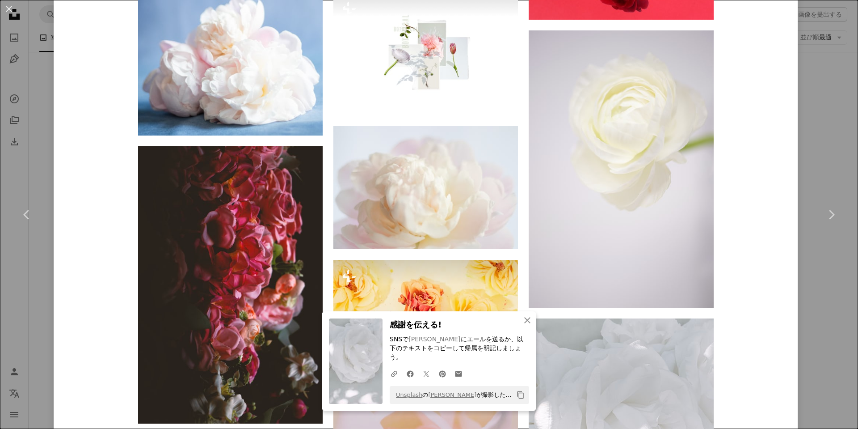
click at [818, 159] on div "An X shape Chevron left Chevron right An X shape 閉じる 感謝を伝える! SNSで [PERSON_NAME]…" at bounding box center [429, 214] width 858 height 429
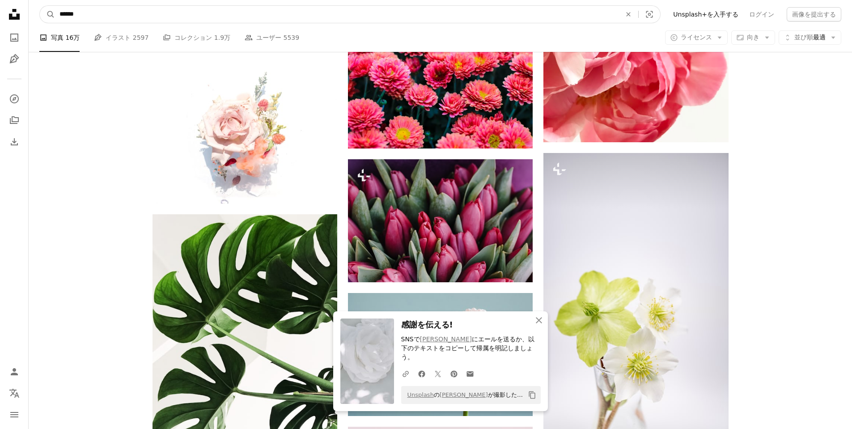
click at [144, 16] on input "******" at bounding box center [336, 14] width 563 height 17
click at [143, 15] on input "******" at bounding box center [336, 14] width 563 height 17
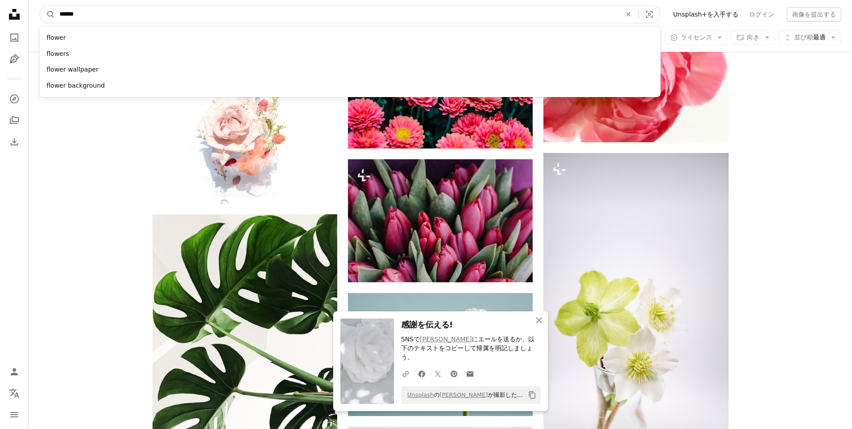
click at [143, 15] on input "******" at bounding box center [336, 14] width 563 height 17
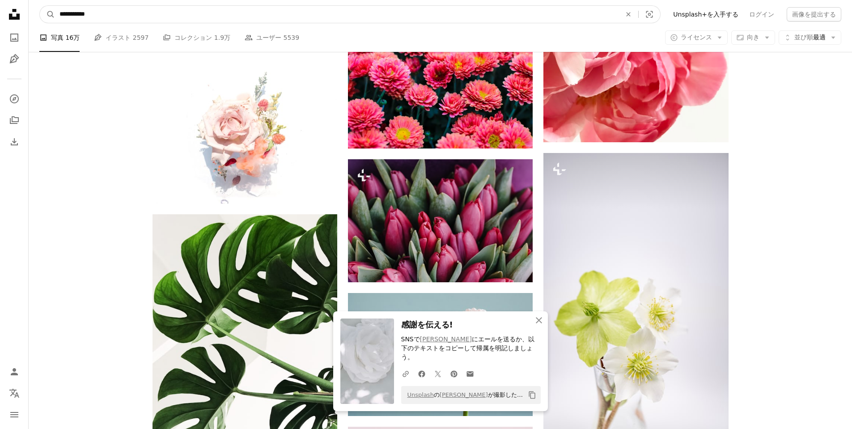
type input "**********"
click button "A magnifying glass" at bounding box center [47, 14] width 15 height 17
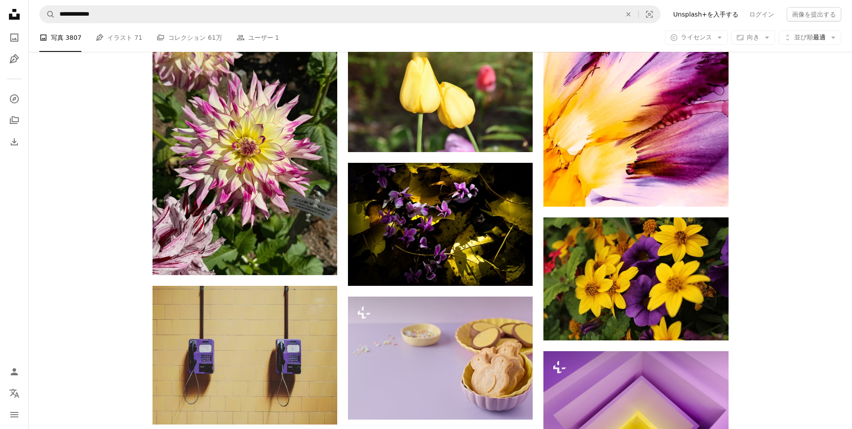
scroll to position [805, 0]
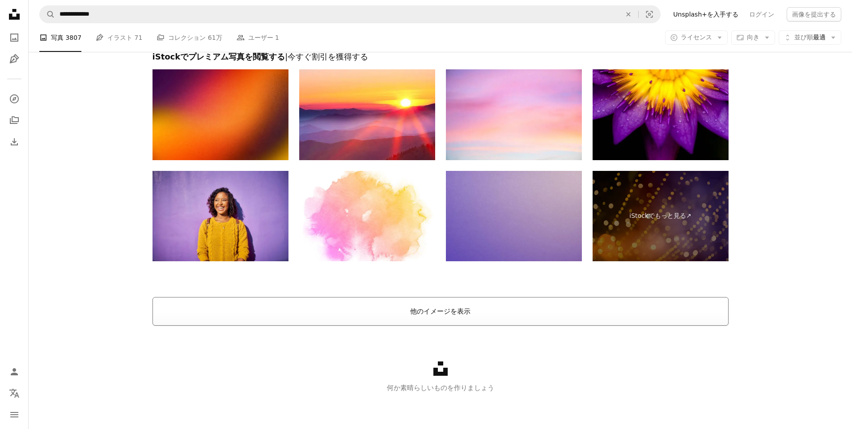
click at [352, 322] on button "他のイメージを表示" at bounding box center [440, 311] width 576 height 29
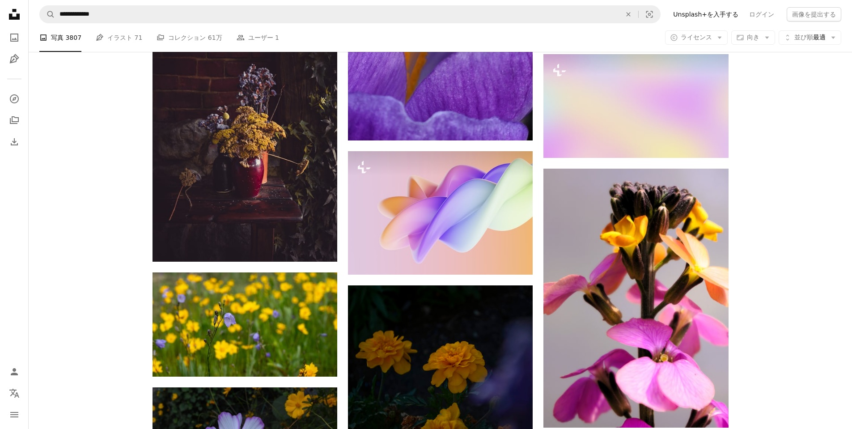
scroll to position [2400, 0]
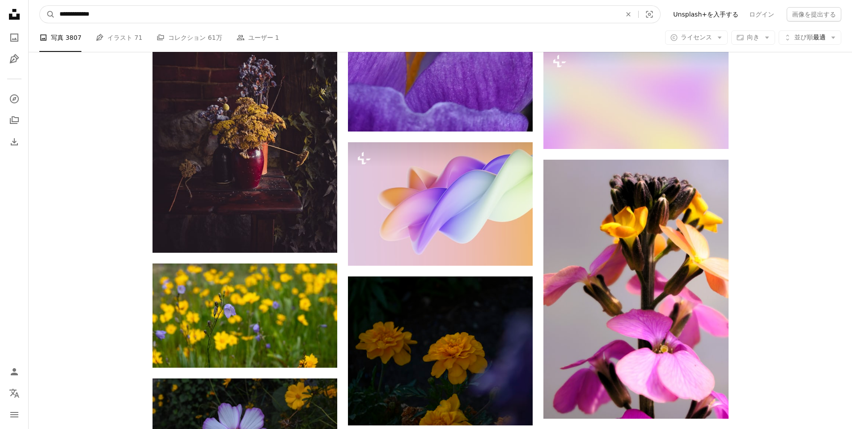
click at [139, 11] on input "**********" at bounding box center [336, 14] width 563 height 17
click at [139, 10] on input "**********" at bounding box center [336, 14] width 563 height 17
click at [307, 17] on input "**********" at bounding box center [336, 14] width 563 height 17
paste input "サイト内でビジュアルを探す"
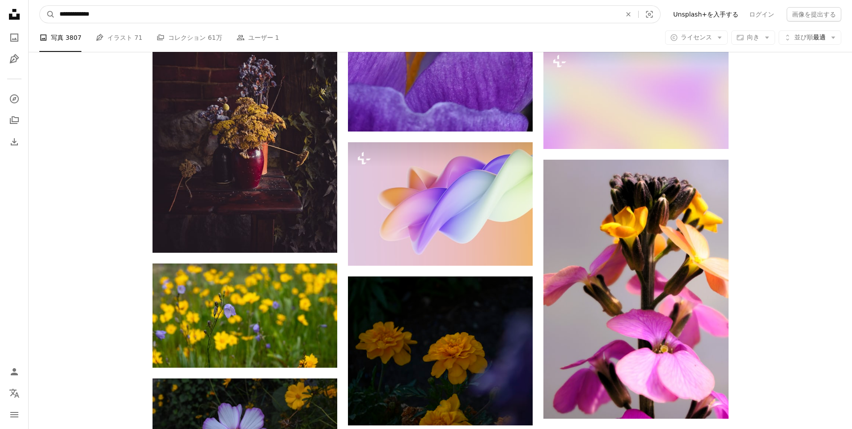
type input "**********"
click button "A magnifying glass" at bounding box center [47, 14] width 15 height 17
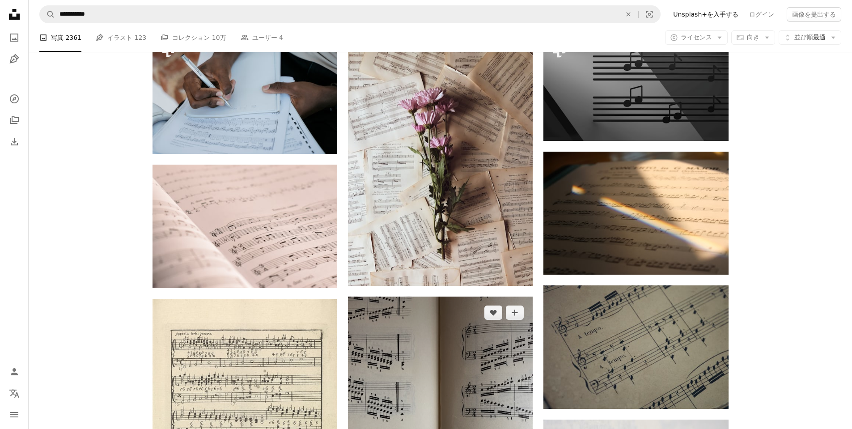
scroll to position [492, 0]
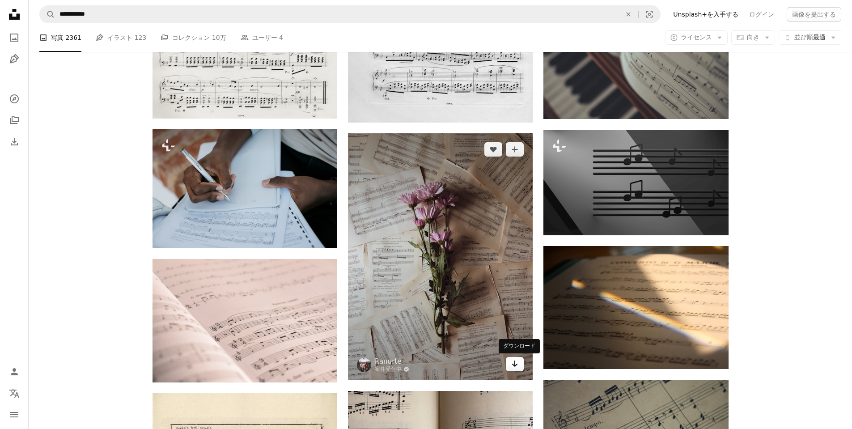
click at [520, 364] on link "Arrow pointing down" at bounding box center [515, 364] width 18 height 14
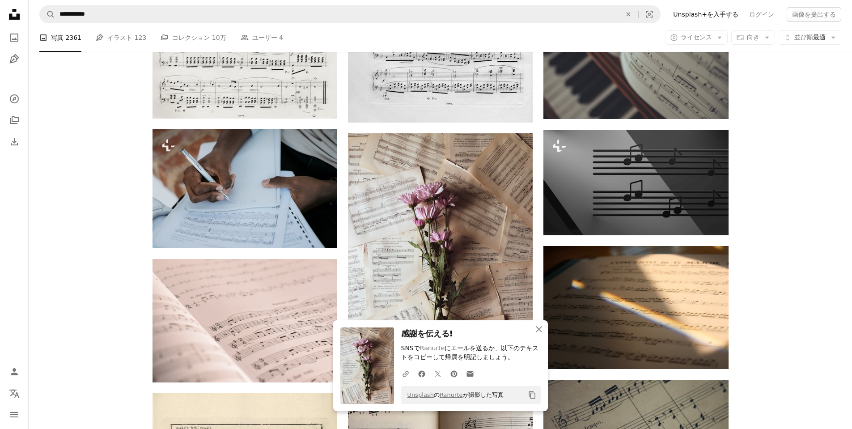
click at [537, 329] on icon "An X shape" at bounding box center [538, 329] width 11 height 11
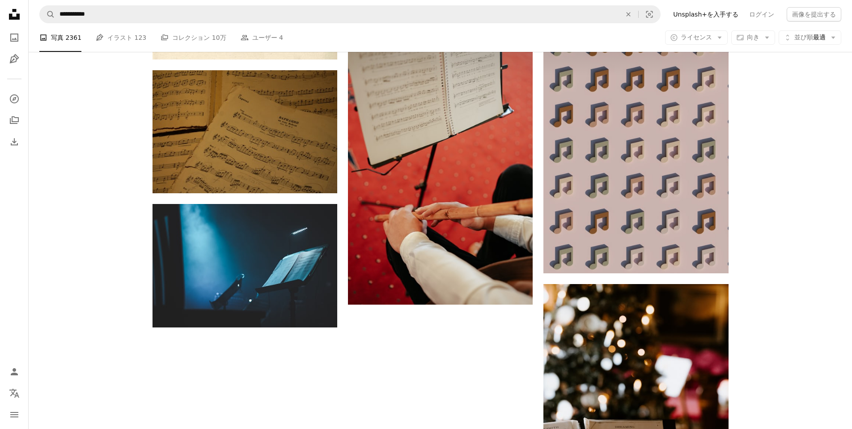
scroll to position [1118, 0]
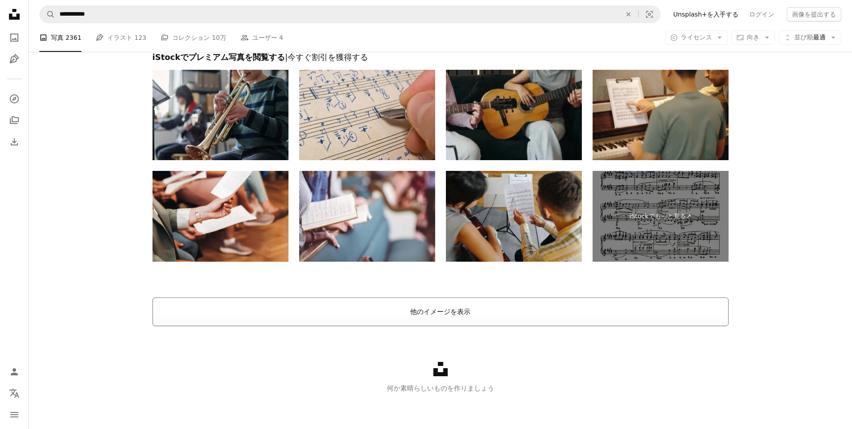
click at [466, 306] on button "他のイメージを表示" at bounding box center [440, 311] width 576 height 29
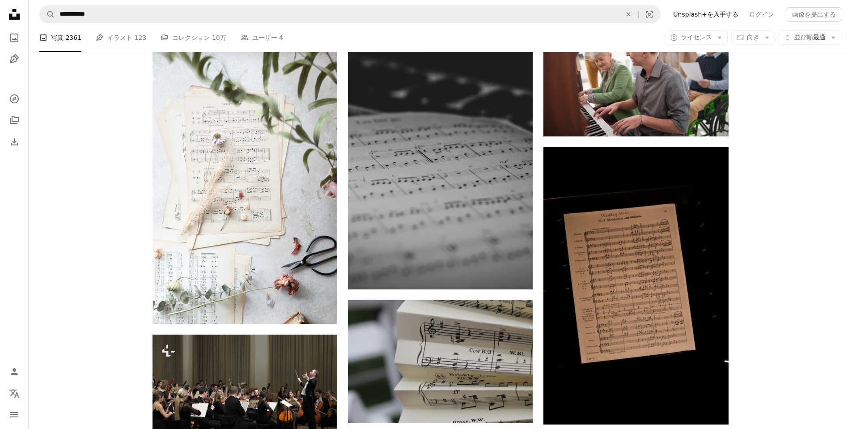
scroll to position [2886, 0]
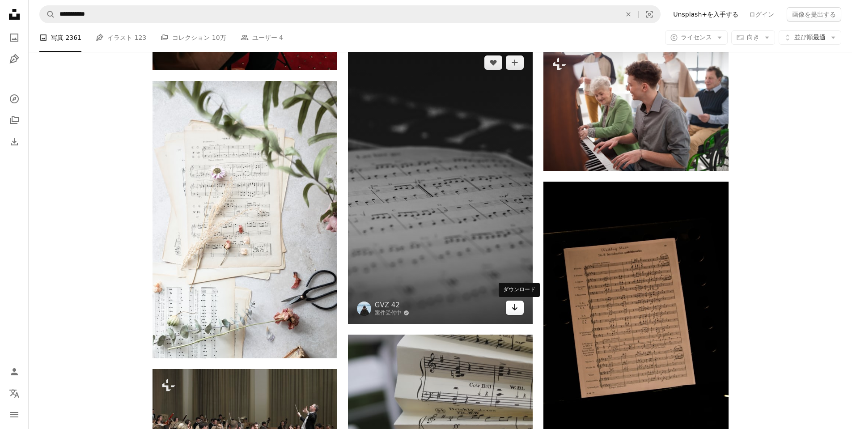
click at [511, 310] on icon "Arrow pointing down" at bounding box center [514, 307] width 7 height 11
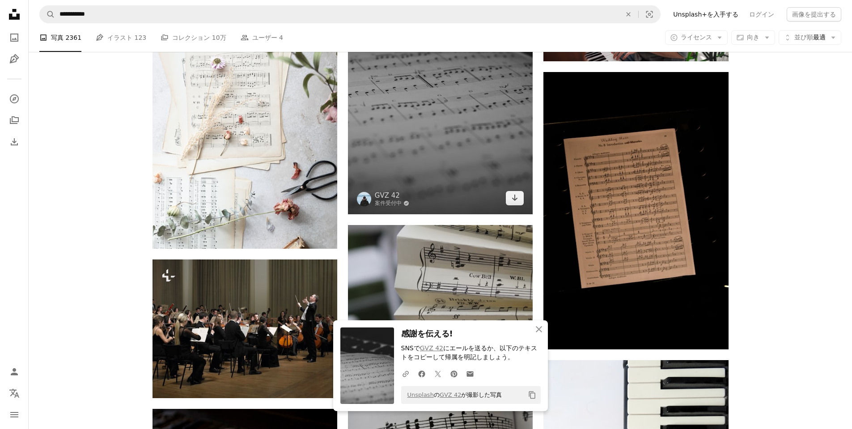
scroll to position [3110, 0]
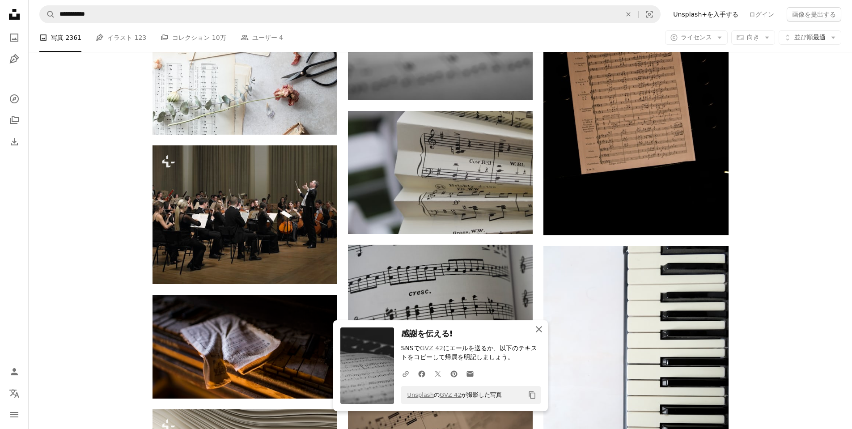
click at [540, 330] on icon "button" at bounding box center [539, 329] width 6 height 6
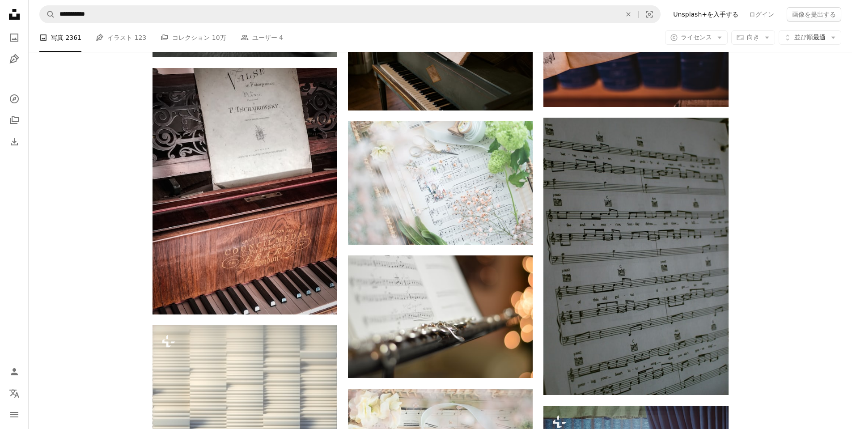
scroll to position [6105, 0]
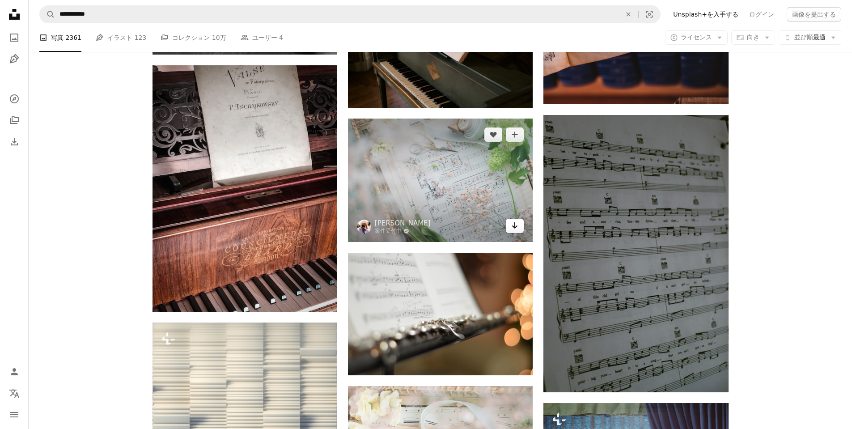
click at [520, 229] on link "Arrow pointing down" at bounding box center [515, 226] width 18 height 14
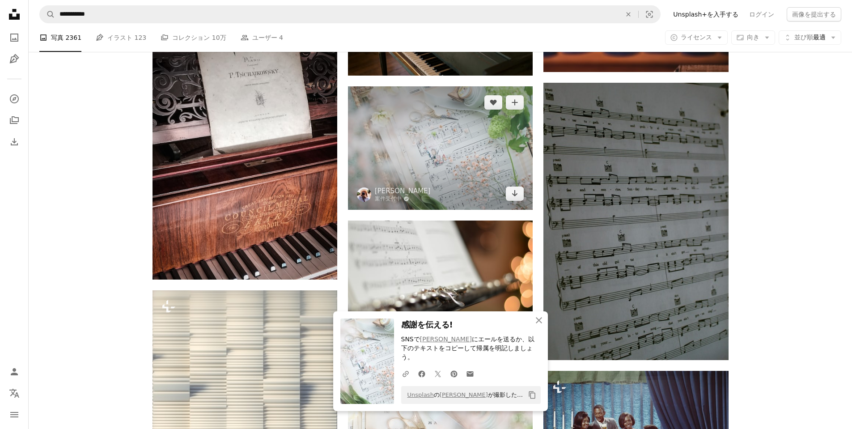
scroll to position [6284, 0]
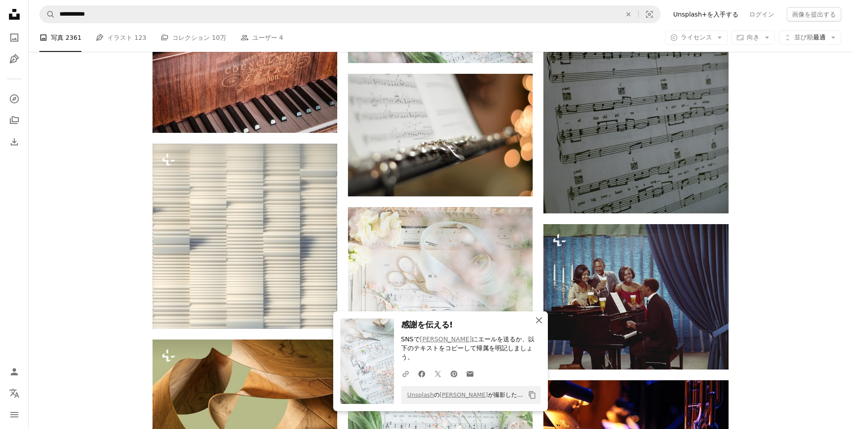
click at [542, 325] on icon "An X shape" at bounding box center [538, 320] width 11 height 11
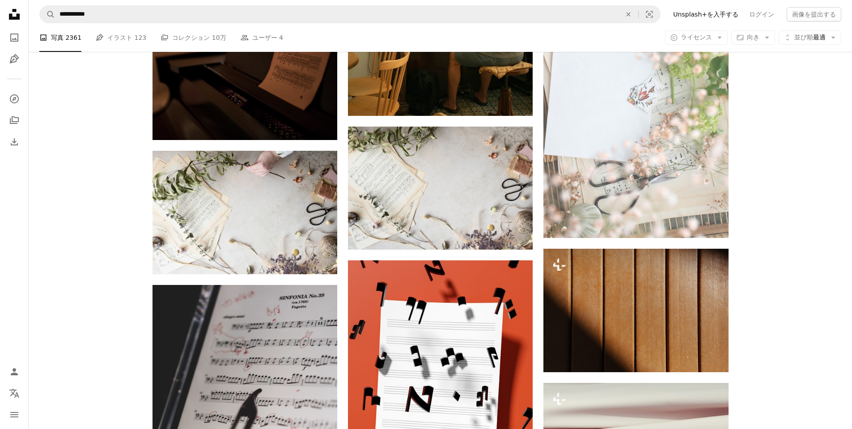
scroll to position [9056, 0]
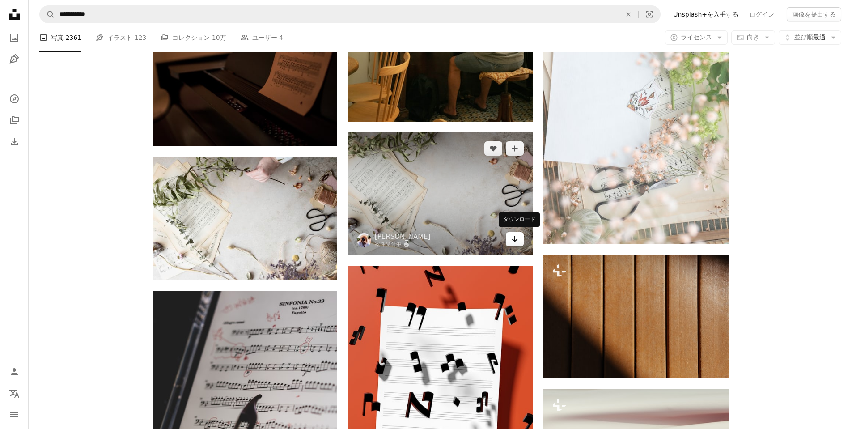
click at [523, 239] on link "Arrow pointing down" at bounding box center [515, 239] width 18 height 14
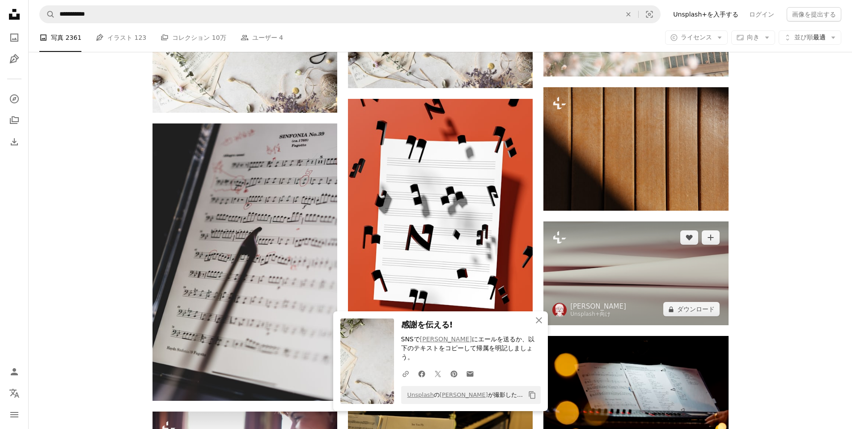
scroll to position [9234, 0]
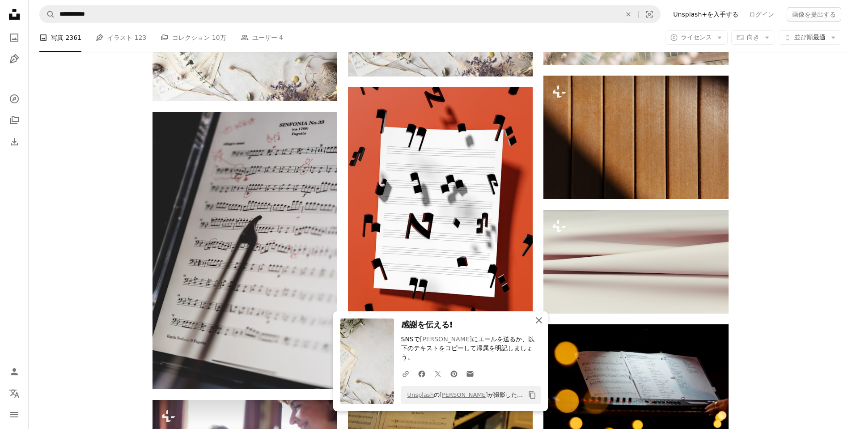
click at [536, 325] on icon "An X shape" at bounding box center [538, 320] width 11 height 11
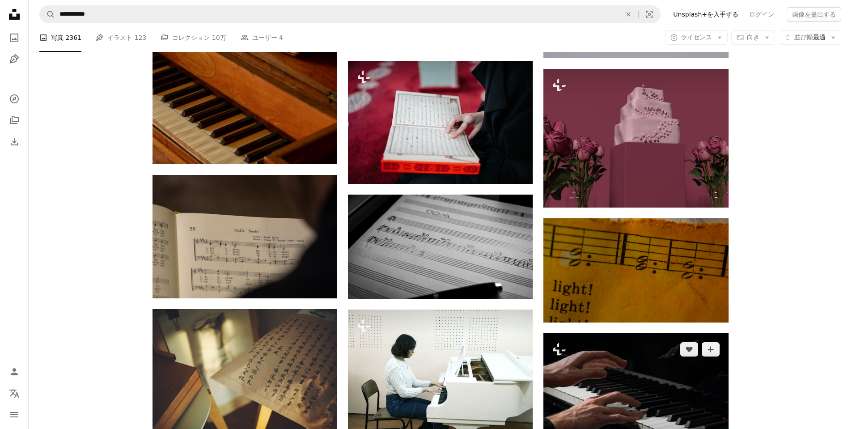
scroll to position [14286, 0]
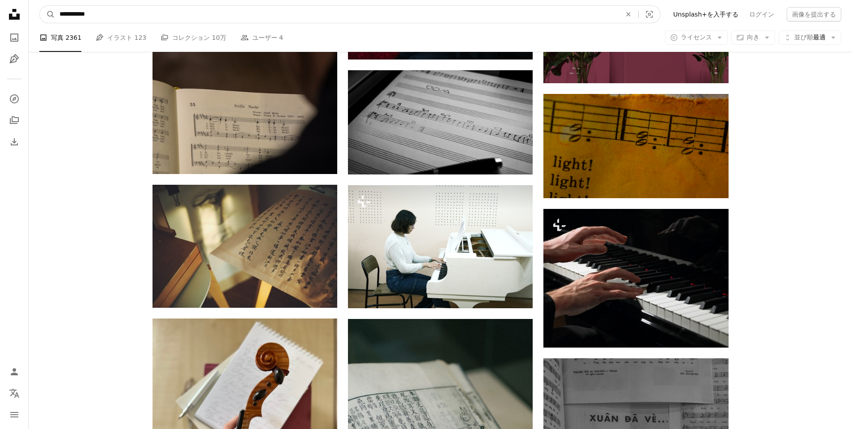
drag, startPoint x: 75, startPoint y: 16, endPoint x: 29, endPoint y: 16, distance: 45.6
click at [29, 16] on nav "**********" at bounding box center [440, 14] width 823 height 29
click at [62, 14] on input "*****" at bounding box center [336, 14] width 563 height 17
type input "*****"
click button "A magnifying glass" at bounding box center [47, 14] width 15 height 17
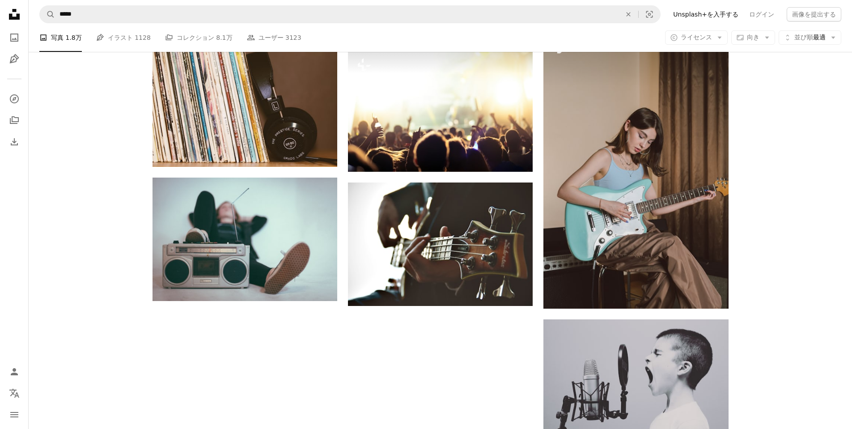
scroll to position [1028, 0]
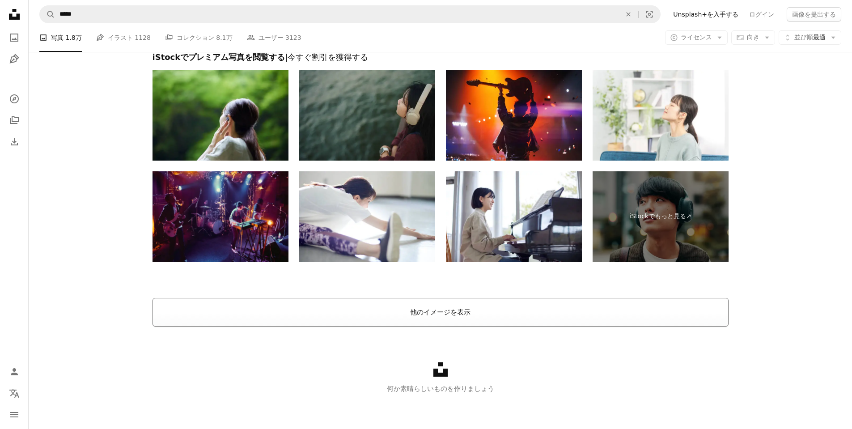
click at [533, 308] on button "他のイメージを表示" at bounding box center [440, 312] width 576 height 29
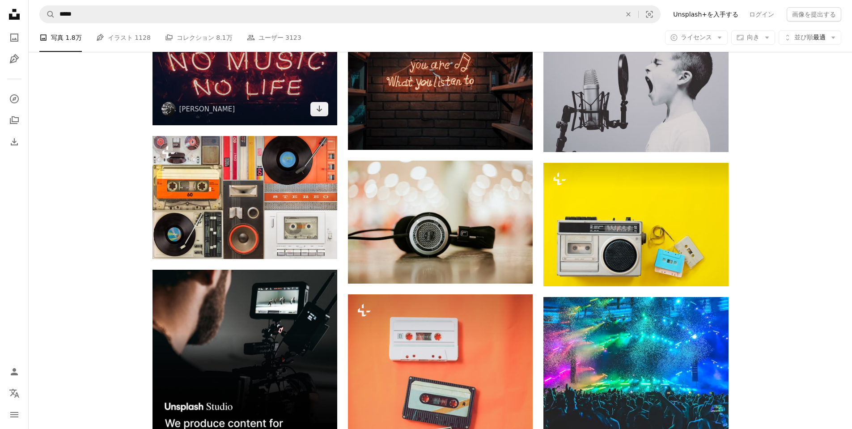
scroll to position [1326, 0]
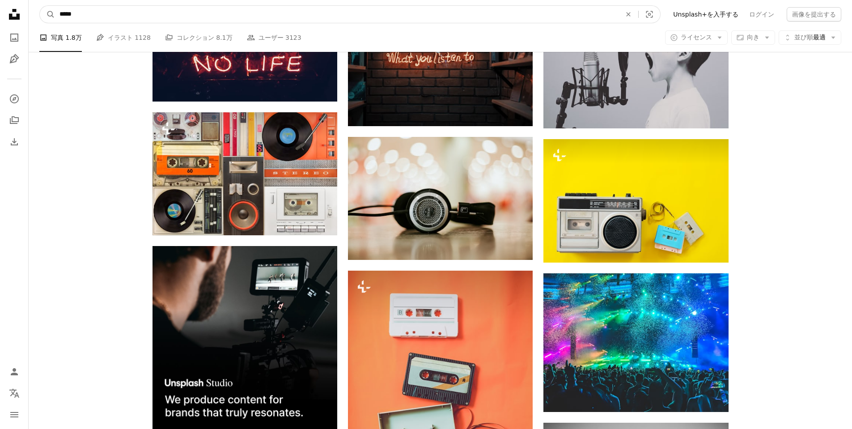
click at [134, 17] on input "*****" at bounding box center [336, 14] width 563 height 17
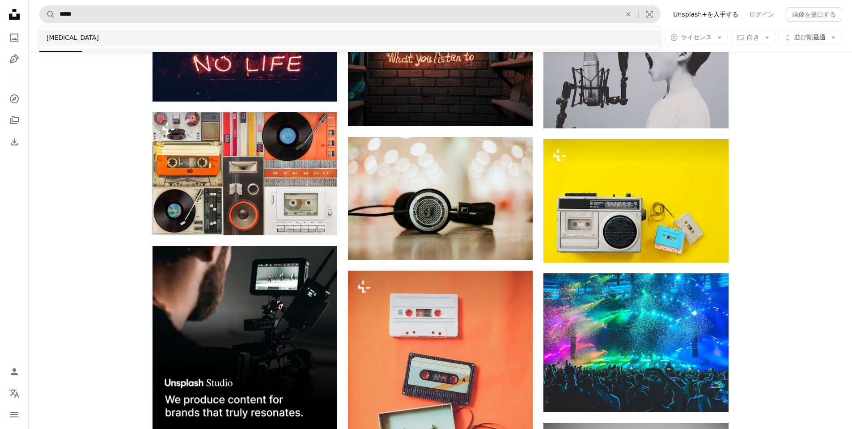
click at [110, 38] on div "[MEDICAL_DATA]" at bounding box center [349, 38] width 621 height 16
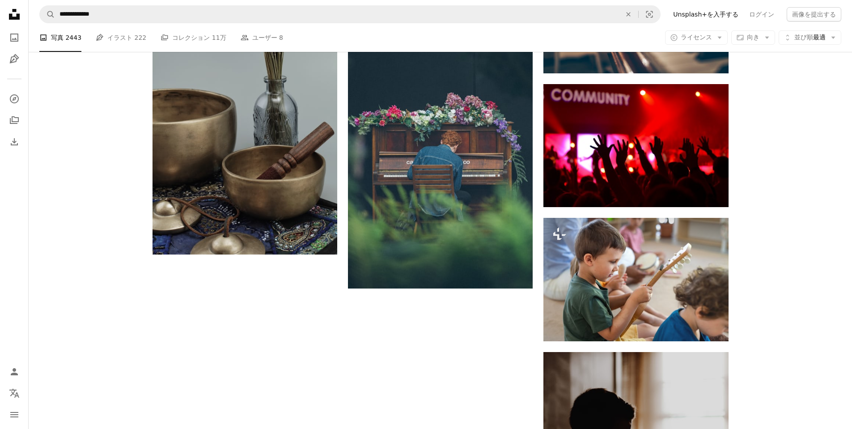
scroll to position [1073, 0]
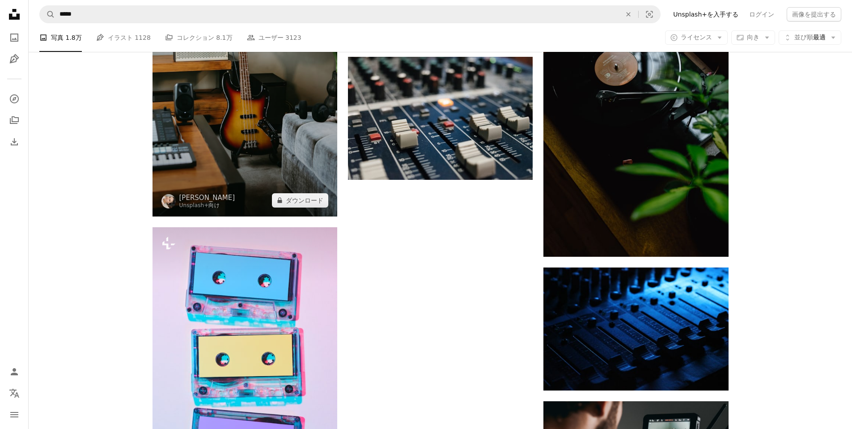
scroll to position [3248, 0]
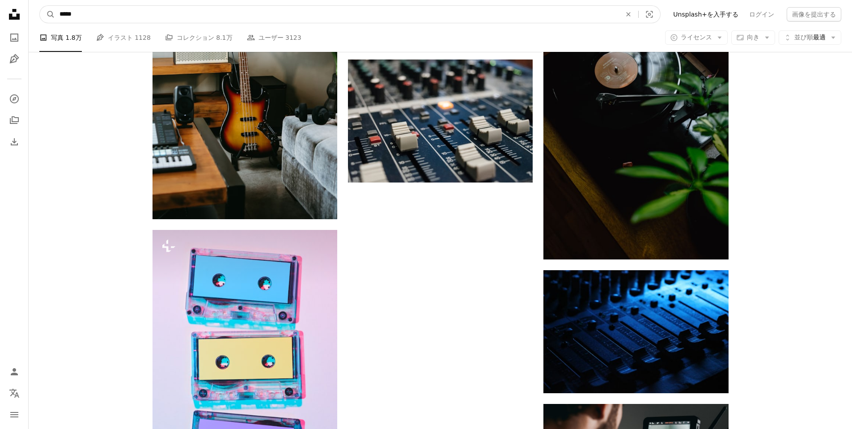
click at [87, 15] on input "*****" at bounding box center [336, 14] width 563 height 17
type input "*"
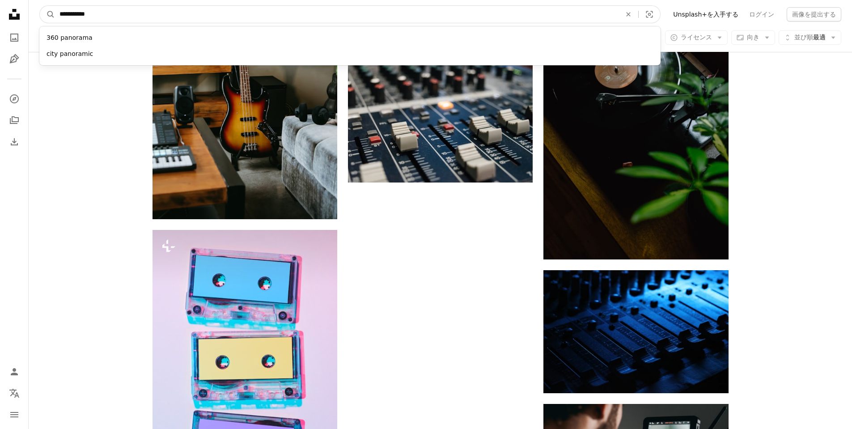
type input "**********"
click at [40, 6] on button "A magnifying glass" at bounding box center [47, 14] width 15 height 17
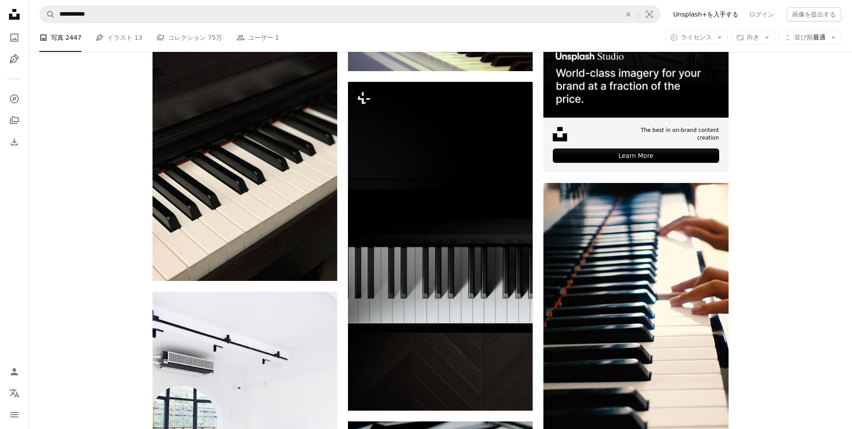
scroll to position [447, 0]
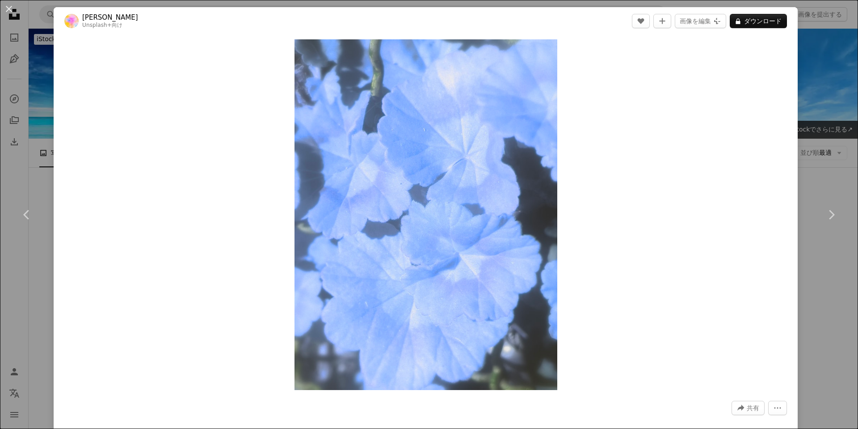
scroll to position [1254, 0]
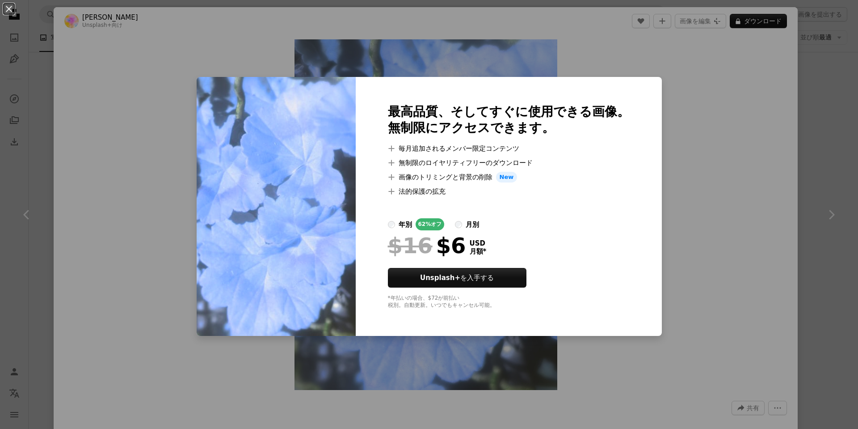
click at [745, 134] on div "An X shape 最高品質、そしてすぐに使用できる画像。 無制限にアクセスできます。 A plus sign 毎月追加されるメンバー限定コンテンツ A p…" at bounding box center [429, 214] width 858 height 429
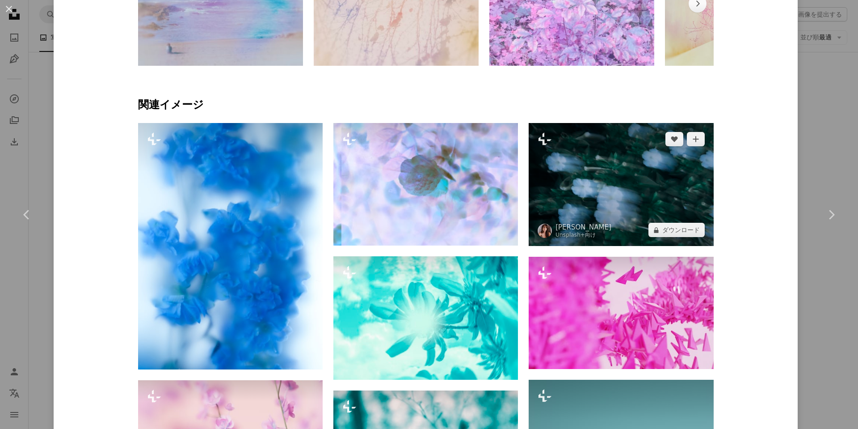
scroll to position [626, 0]
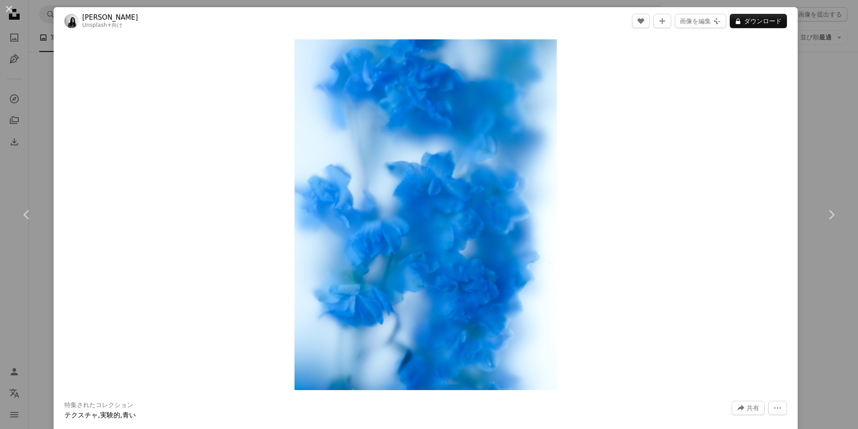
click at [814, 294] on div "An X shape Chevron left Chevron right Elsa Santacruz Romero Unsplash+ 向け A hear…" at bounding box center [429, 214] width 858 height 429
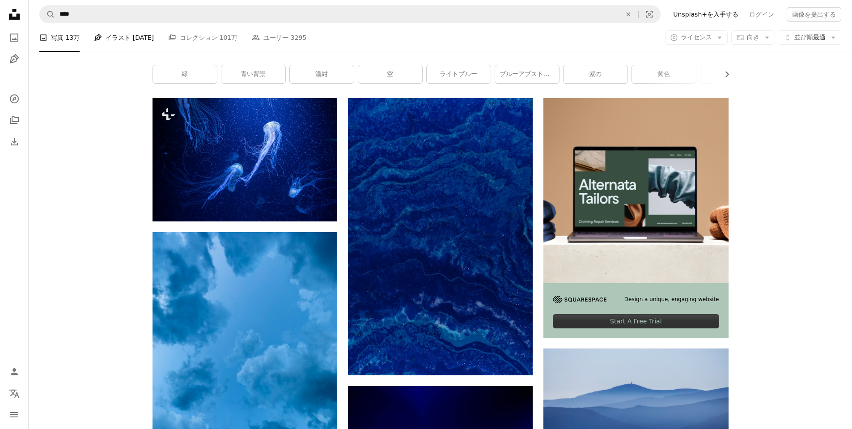
scroll to position [136, 0]
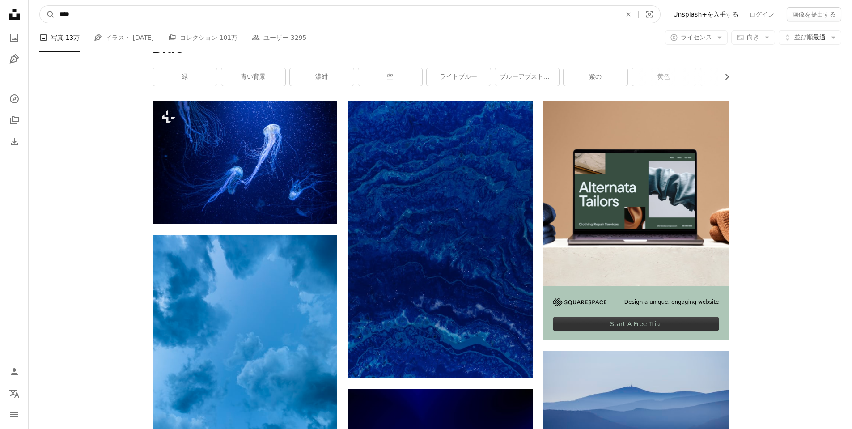
click at [95, 15] on input "****" at bounding box center [336, 14] width 563 height 17
type input "****"
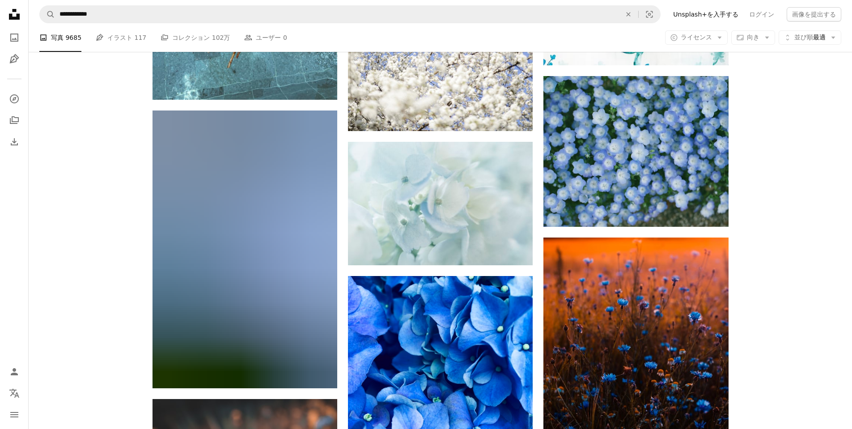
scroll to position [1252, 0]
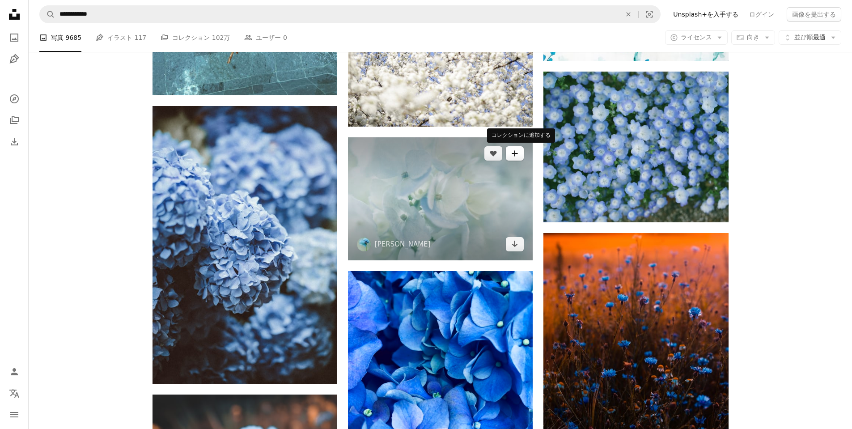
click at [517, 154] on icon "コレクションに追加する" at bounding box center [515, 154] width 6 height 6
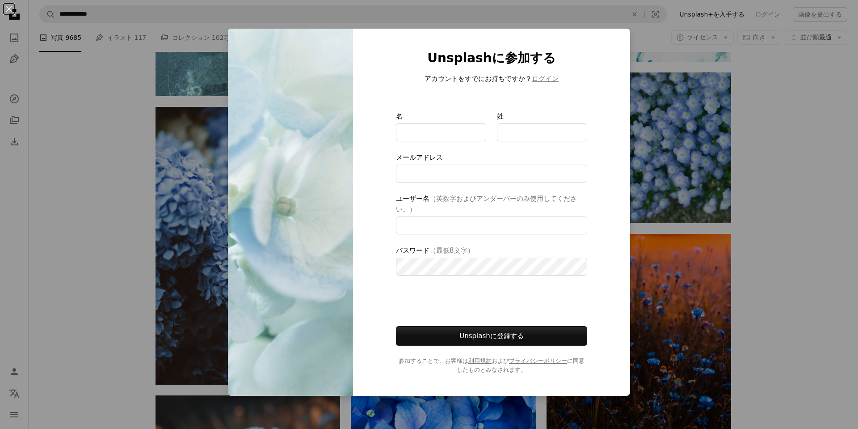
click at [781, 143] on div "An X shape Unsplashに参加する アカウントをすでにお持ちですか？ ログイン 名 姓 メールアドレス ユーザー名 （英数字およびアンダーバーの…" at bounding box center [429, 214] width 858 height 429
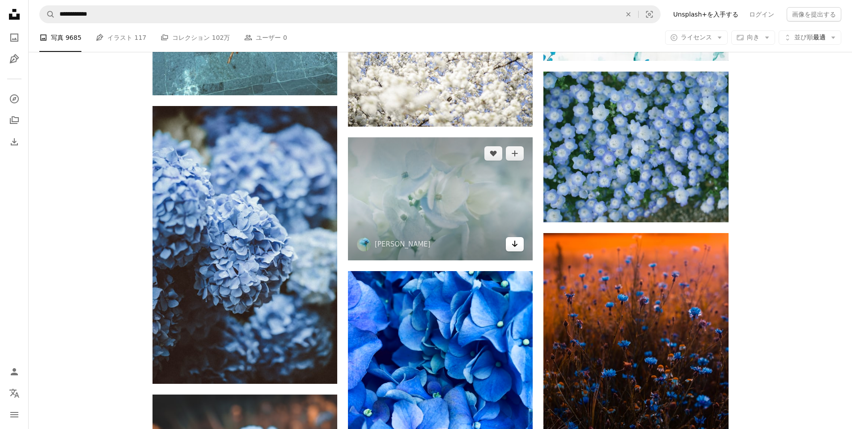
click at [513, 246] on icon "Arrow pointing down" at bounding box center [514, 243] width 7 height 11
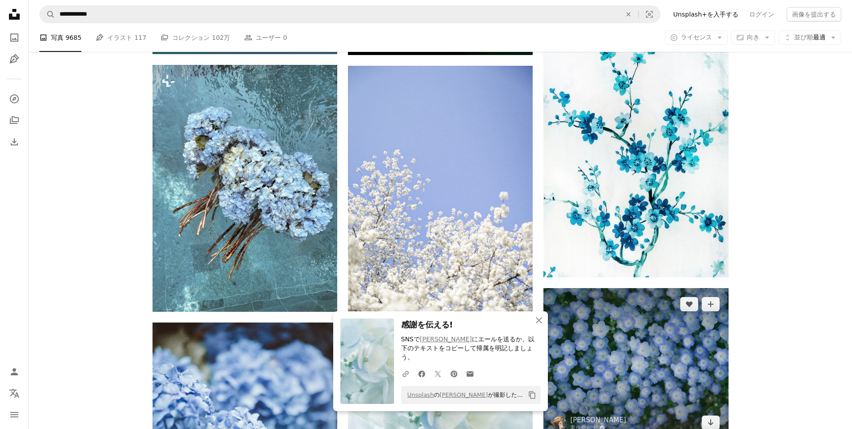
scroll to position [1073, 0]
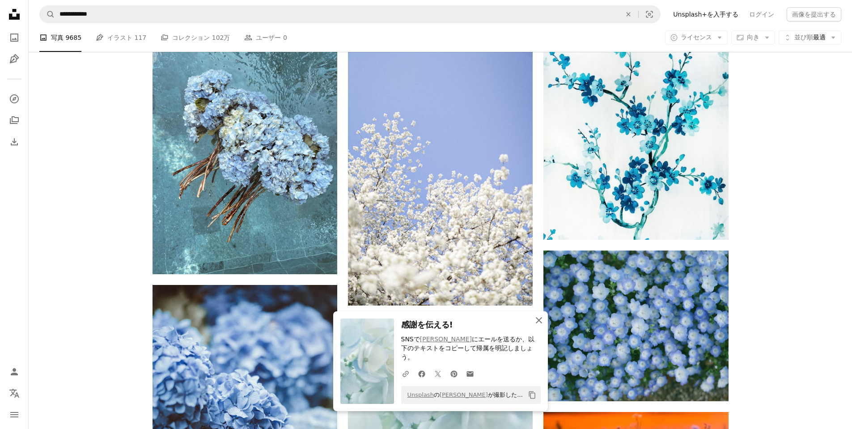
click at [536, 325] on icon "An X shape" at bounding box center [538, 320] width 11 height 11
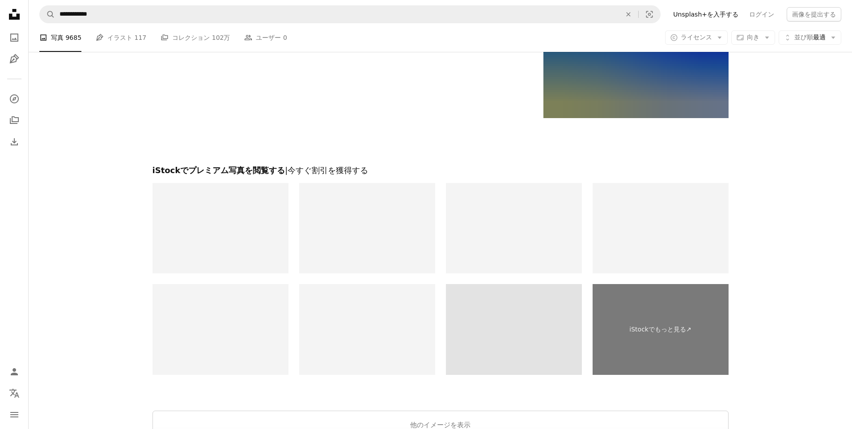
scroll to position [2056, 0]
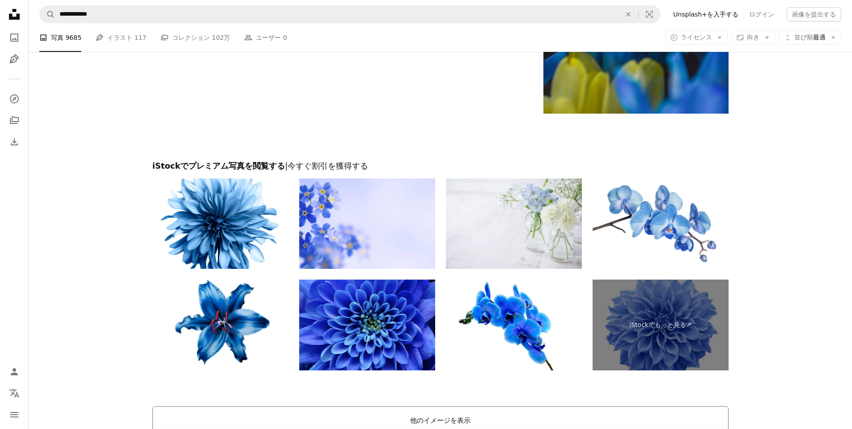
click at [445, 416] on button "他のイメージを表示" at bounding box center [440, 420] width 576 height 29
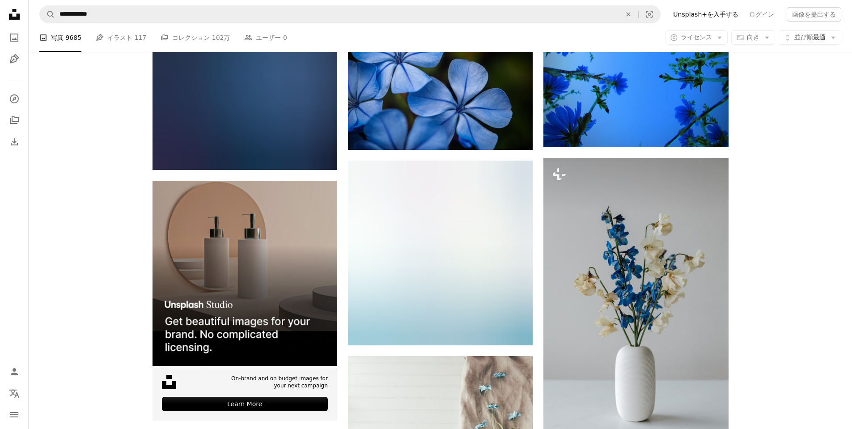
scroll to position [2682, 0]
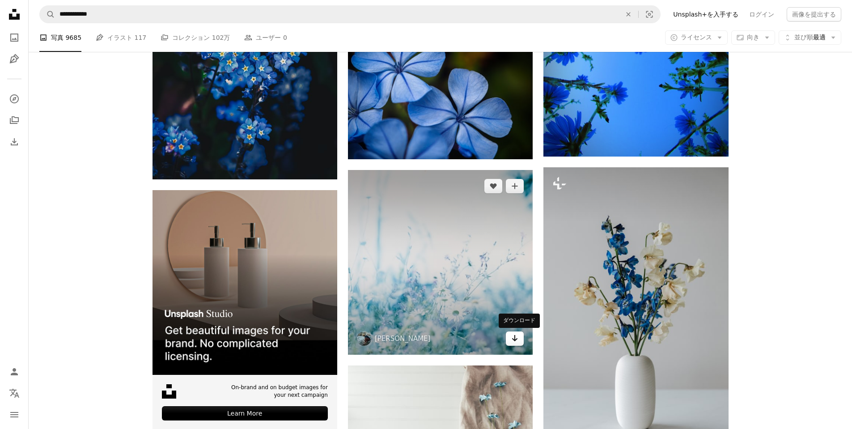
click at [509, 338] on link "Arrow pointing down" at bounding box center [515, 338] width 18 height 14
